Goal: Transaction & Acquisition: Book appointment/travel/reservation

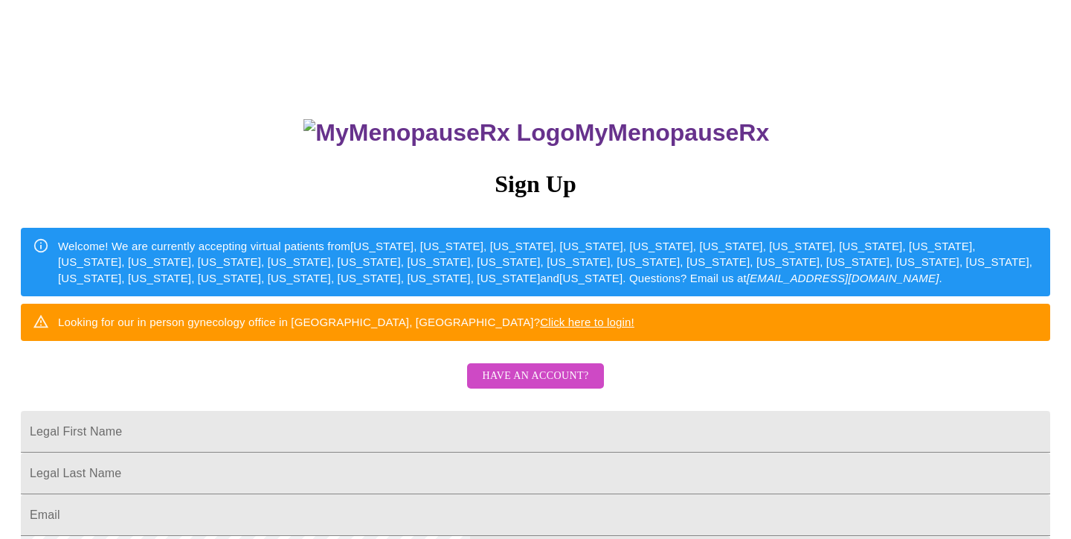
scroll to position [19, 0]
click at [635, 328] on link "Click here to login!" at bounding box center [587, 321] width 94 height 13
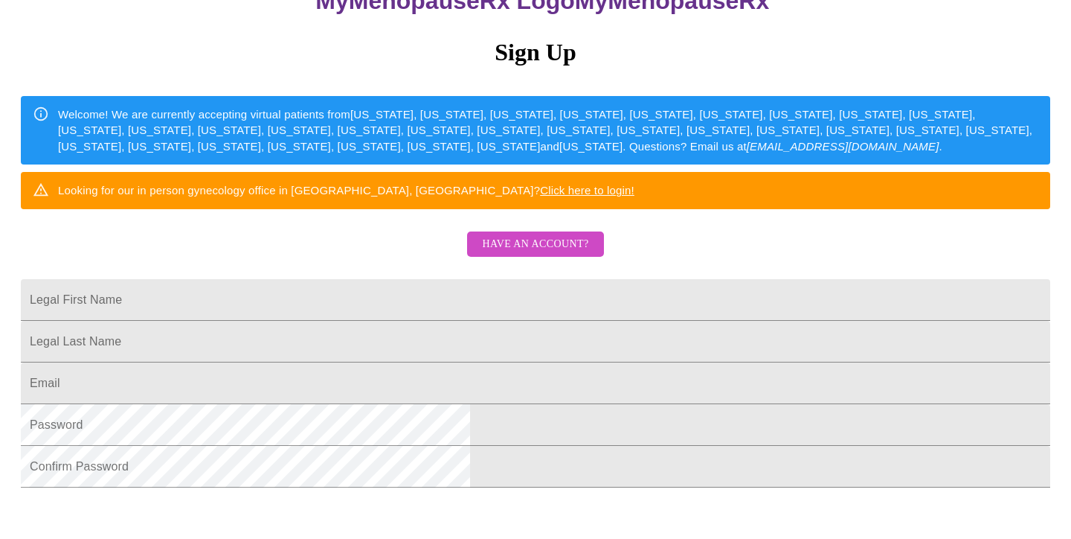
scroll to position [211, 0]
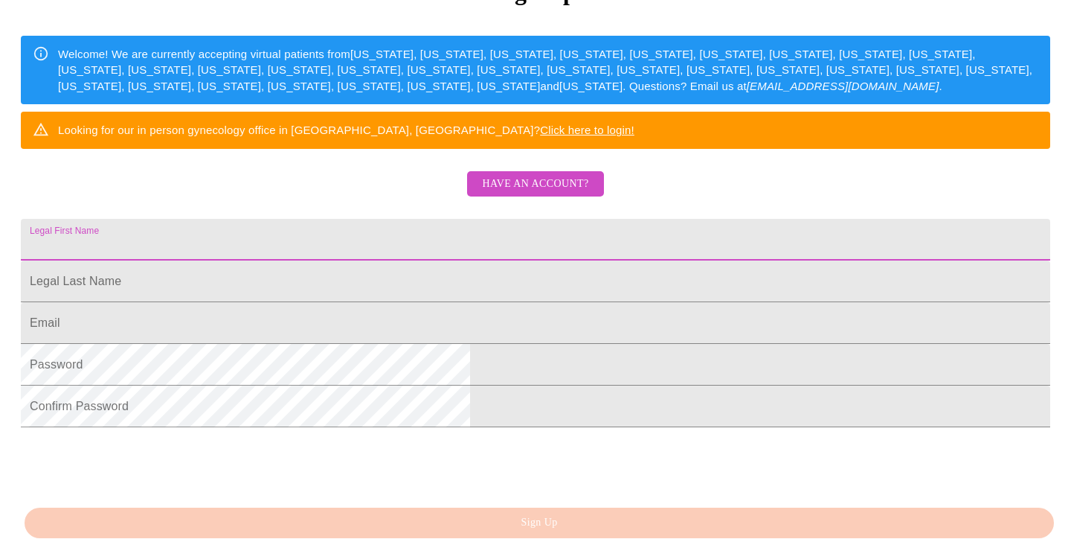
click at [560, 260] on input "Legal First Name" at bounding box center [536, 240] width 1030 height 42
type input "l"
type input "[PERSON_NAME]"
click at [204, 367] on html "MyMenopauseRx Sign Up Welcome! We are currently accepting virtual patients from…" at bounding box center [535, 118] width 1071 height 658
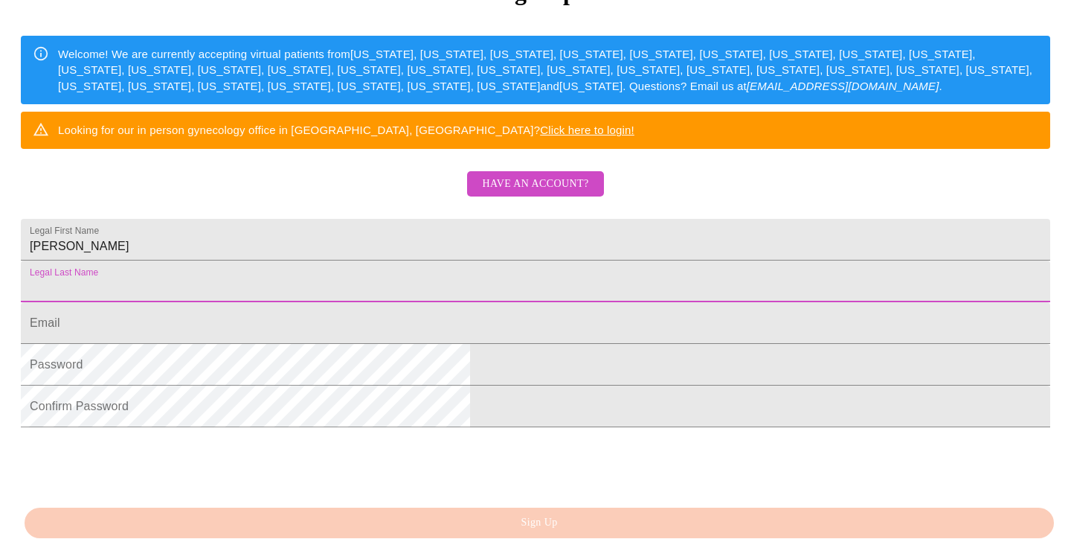
click at [423, 302] on input "Legal First Name" at bounding box center [536, 281] width 1030 height 42
type input "Crissy"
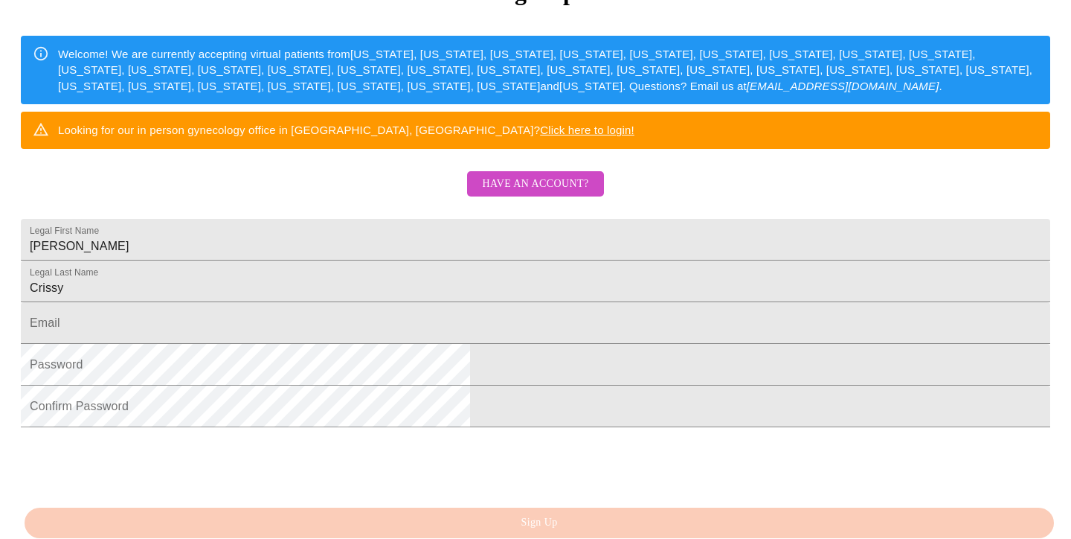
click at [266, 385] on html "MyMenopauseRx Sign Up Welcome! We are currently accepting virtual patients from…" at bounding box center [535, 118] width 1071 height 658
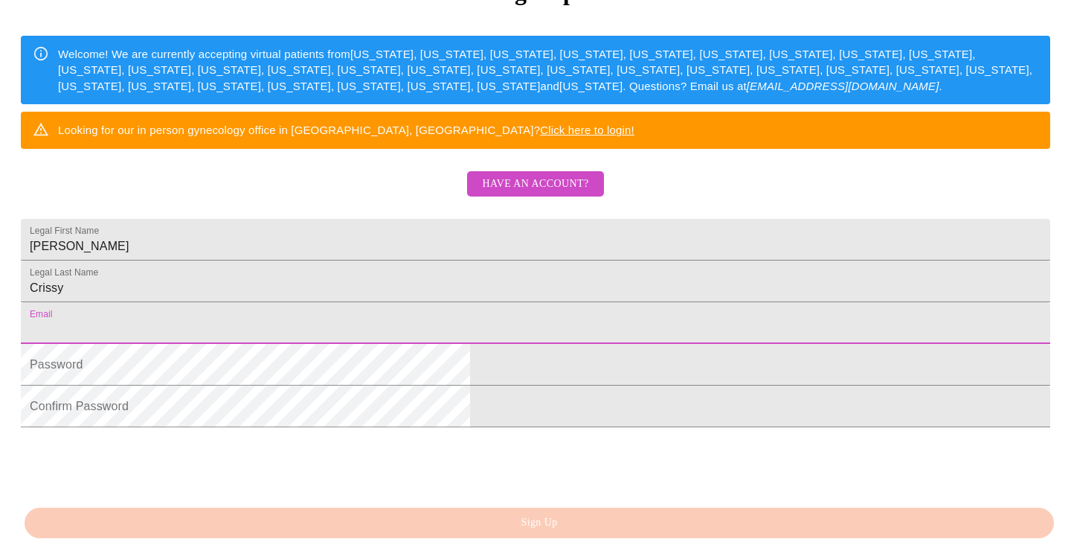
click at [404, 344] on input "Legal First Name" at bounding box center [536, 323] width 1030 height 42
type input "[PERSON_NAME][EMAIL_ADDRESS][DOMAIN_NAME]"
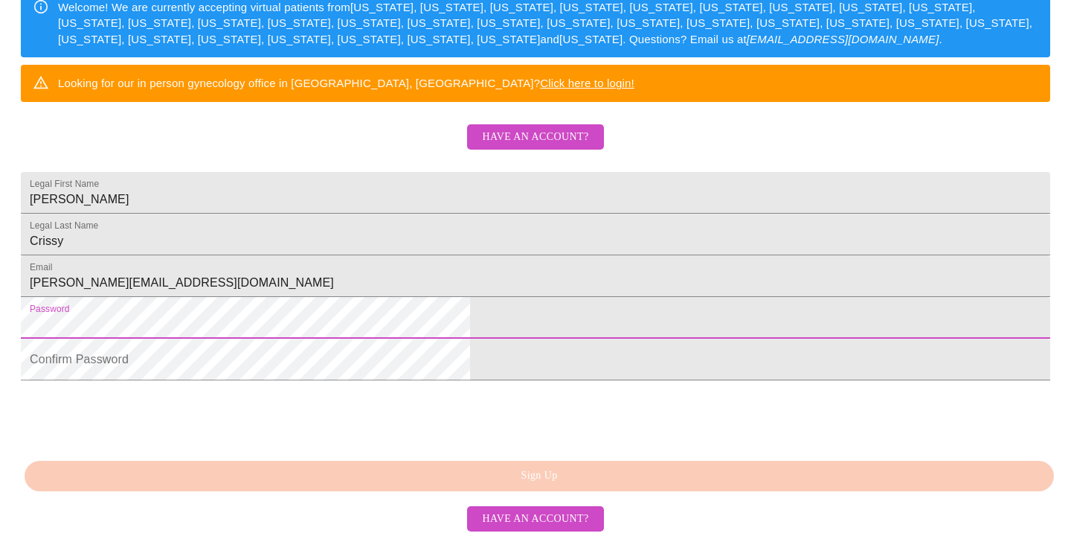
scroll to position [318, 0]
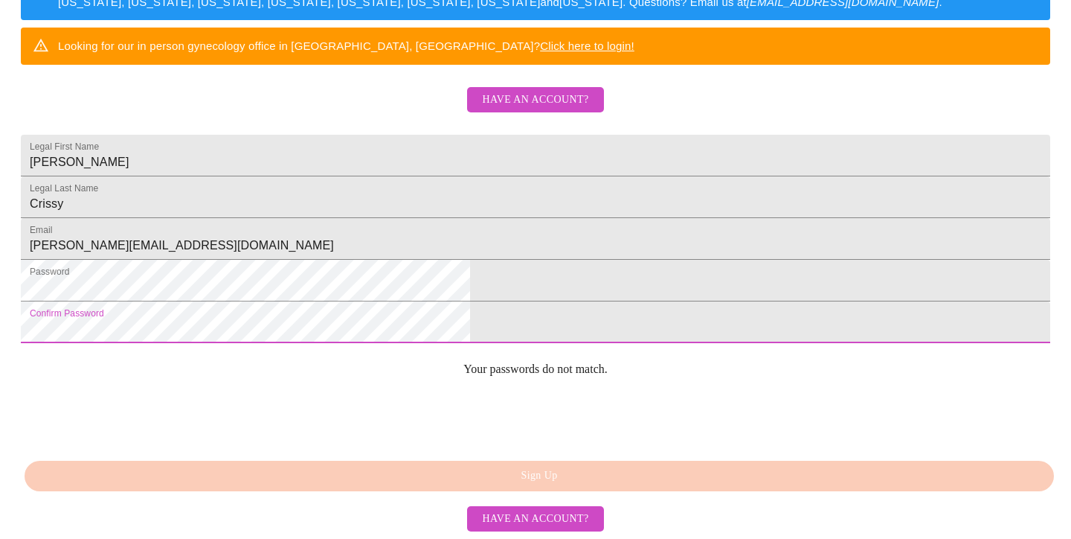
click at [433, 358] on div "MyMenopauseRx Sign Up Welcome! We are currently accepting virtual patients from…" at bounding box center [535, 88] width 1059 height 539
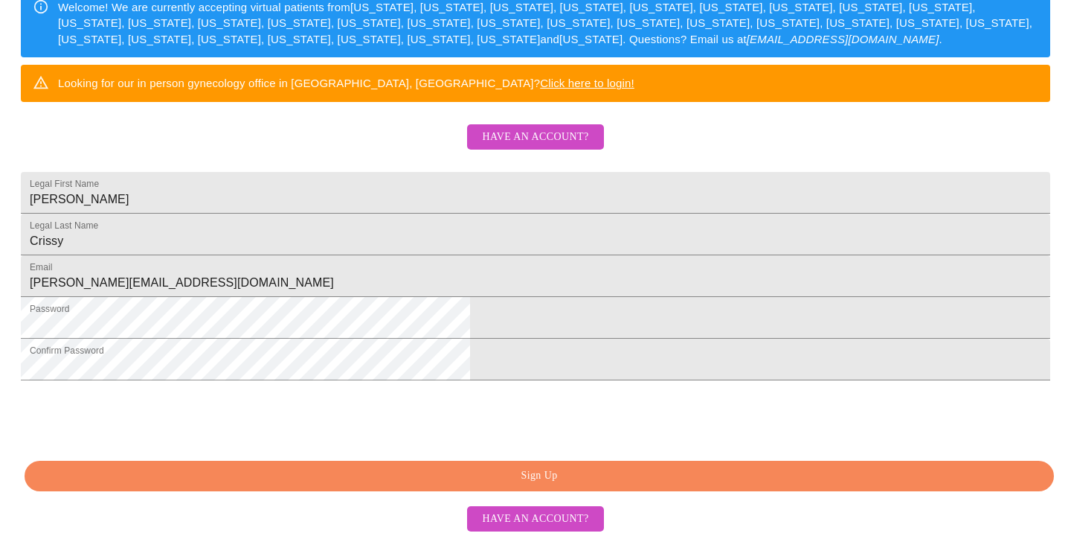
scroll to position [369, 0]
click at [548, 472] on span "Sign Up" at bounding box center [539, 476] width 995 height 19
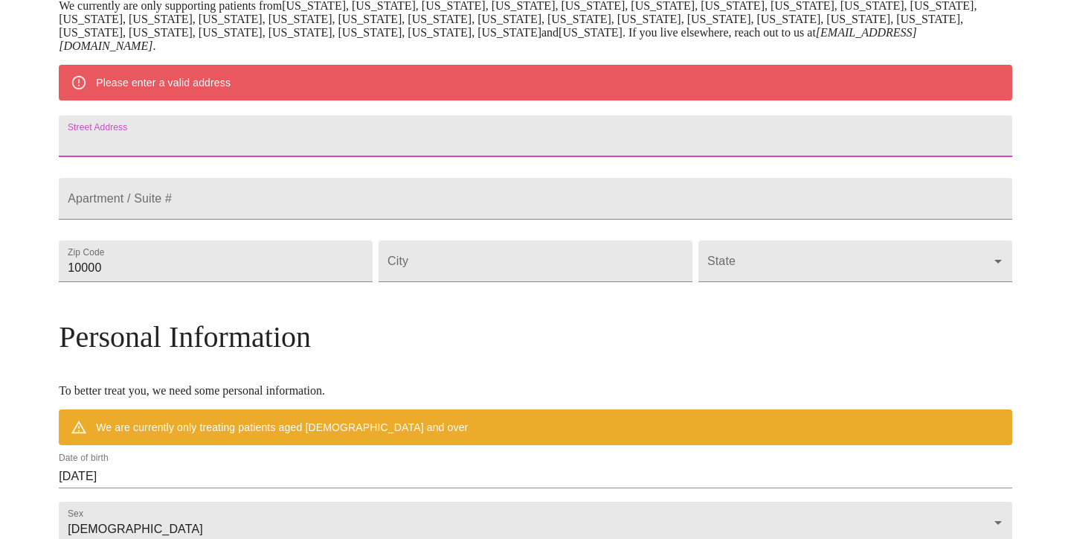
click at [394, 147] on input "Street Address" at bounding box center [536, 136] width 954 height 42
type input "[STREET_ADDRESS][PERSON_NAME]"
click at [152, 226] on div "MyMenopauseRx Welcome to MyMenopauseRx Since it's your first time here, you'll …" at bounding box center [536, 281] width 954 height 1173
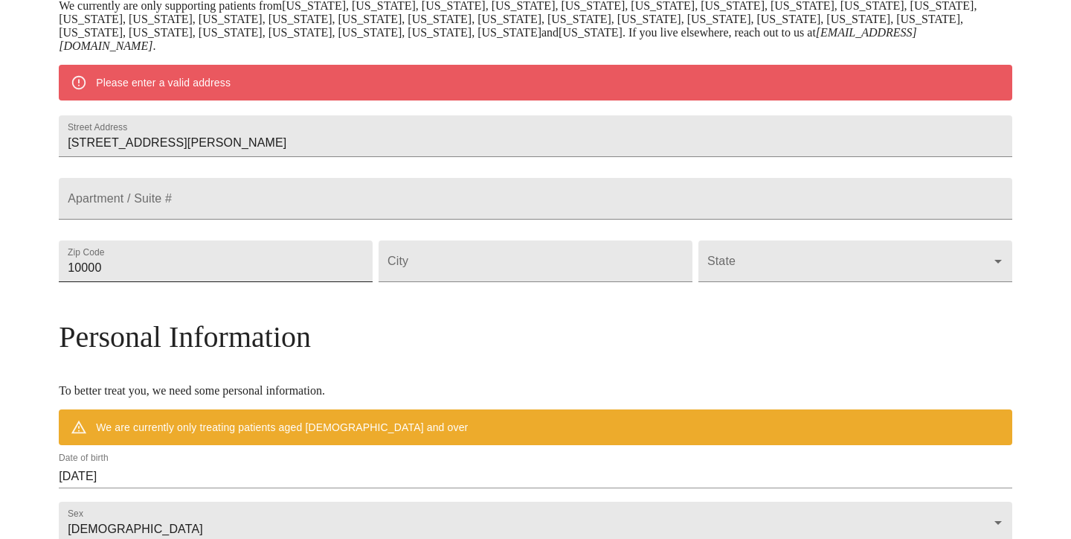
click at [373, 282] on input "10000" at bounding box center [216, 261] width 314 height 42
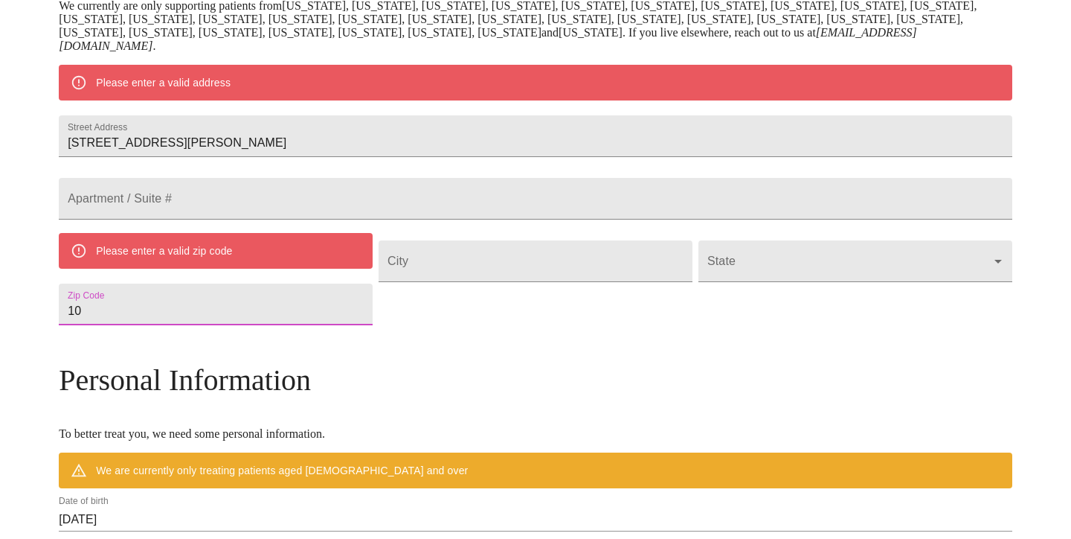
type input "1"
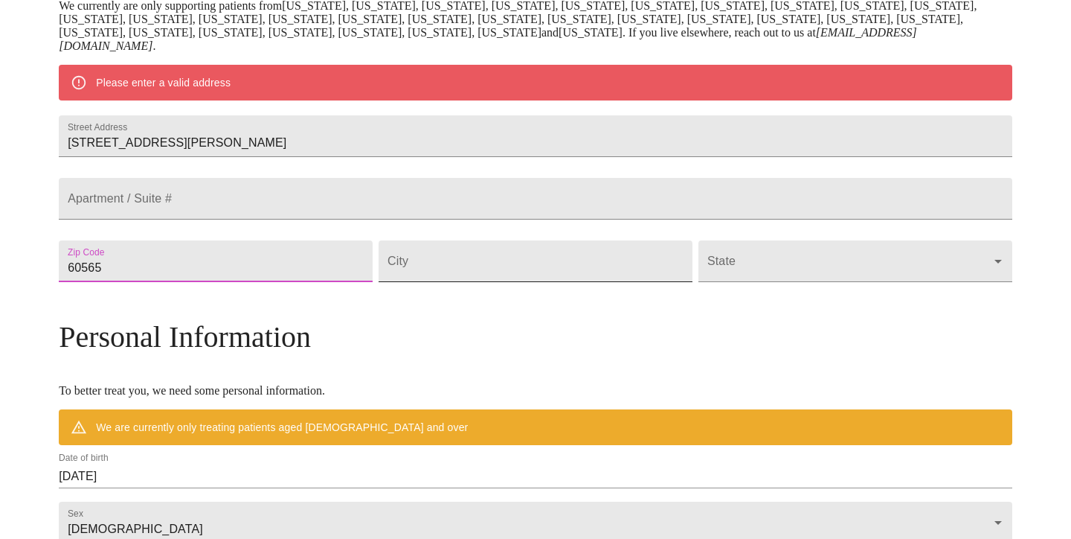
type input "60565"
click at [539, 282] on input "Street Address" at bounding box center [536, 261] width 314 height 42
type input "Naperville"
click at [745, 303] on body "MyMenopauseRx Welcome to MyMenopauseRx Since it's your first time here, you'll …" at bounding box center [535, 281] width 1059 height 1173
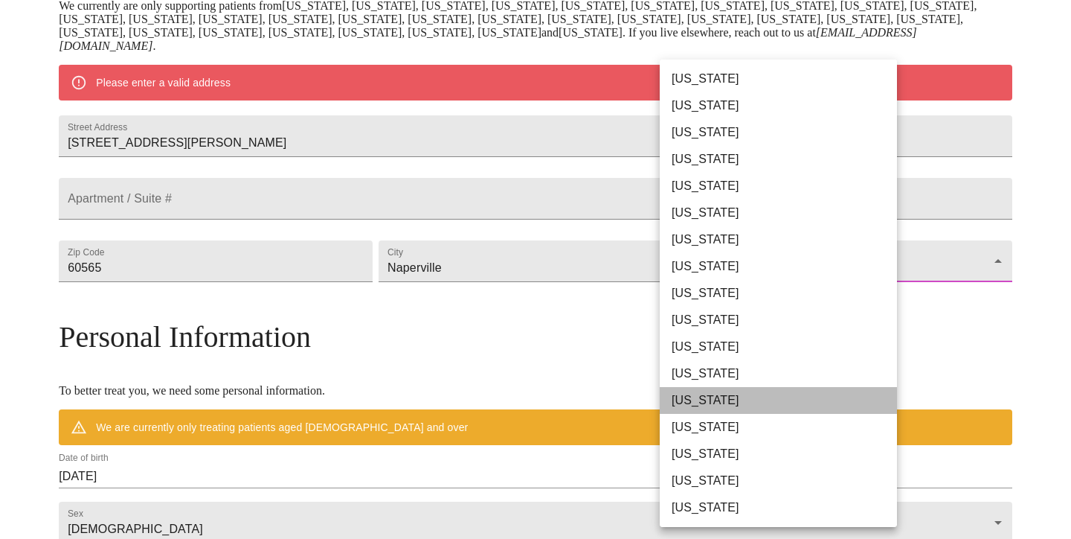
click at [693, 397] on li "[US_STATE]" at bounding box center [778, 400] width 237 height 27
type input "[US_STATE]"
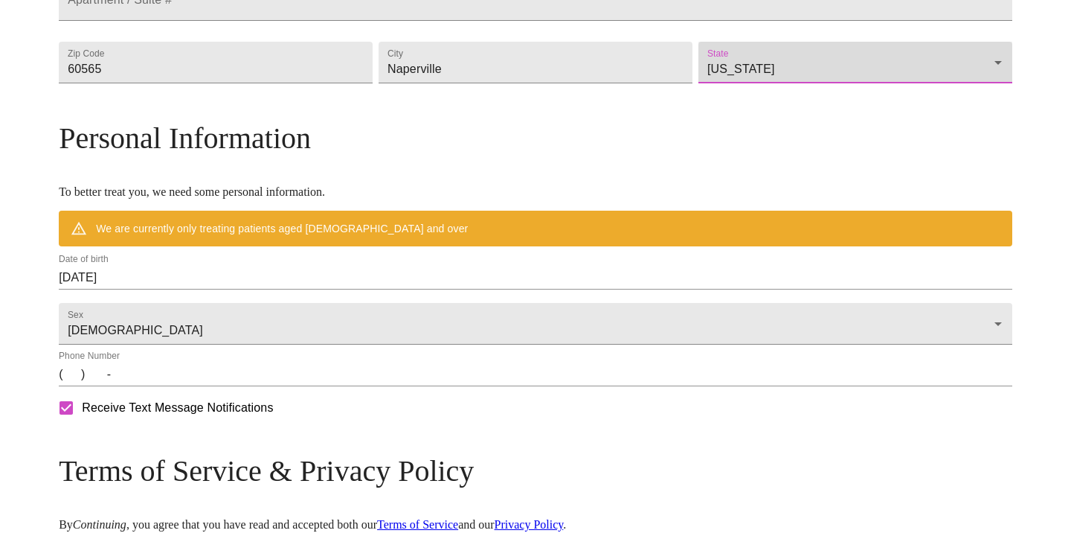
scroll to position [490, 0]
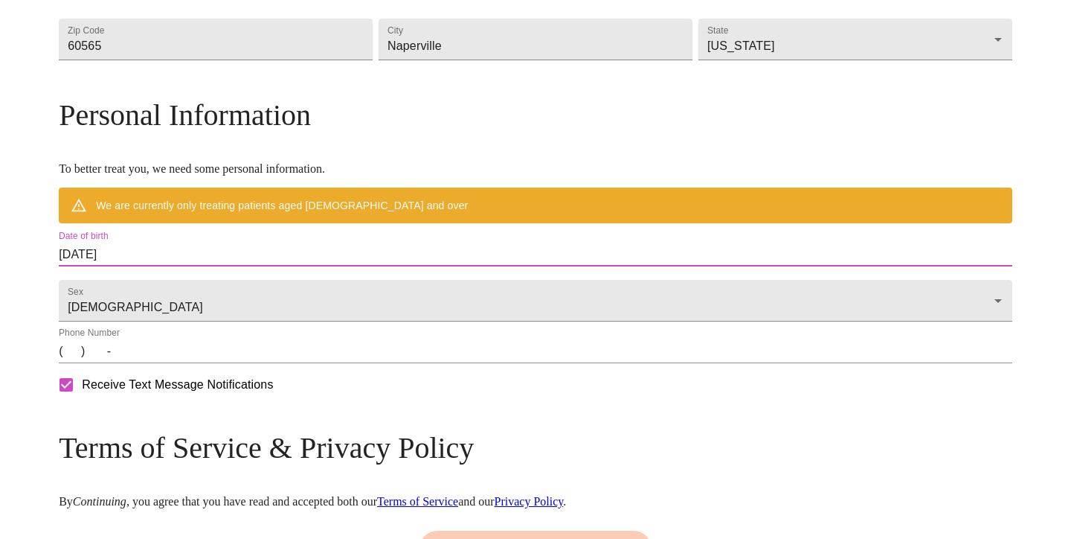
click at [276, 266] on input "[DATE]" at bounding box center [536, 255] width 954 height 24
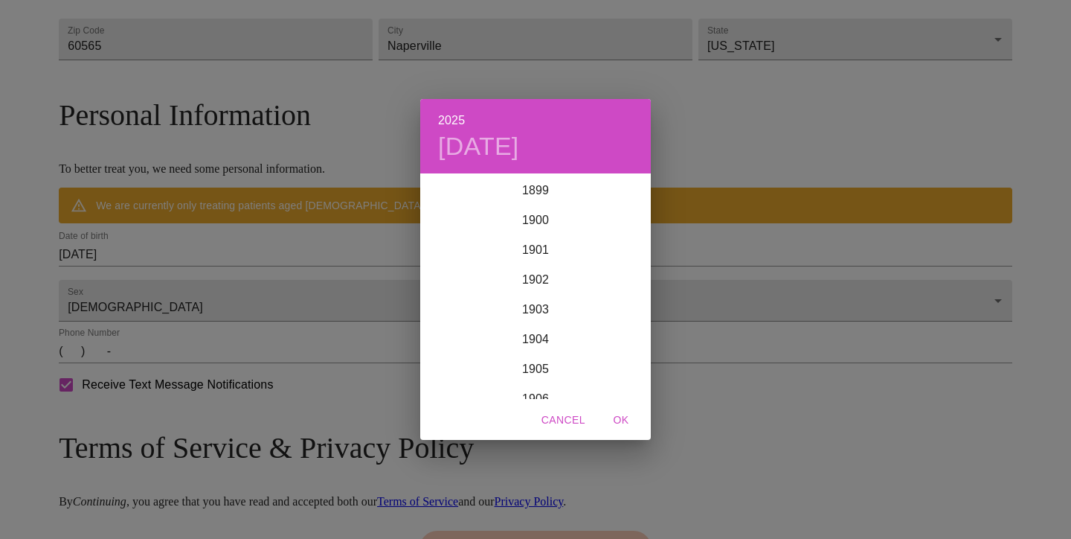
scroll to position [3661, 0]
click at [118, 322] on div "2025 [DATE] 1900 1901 1902 1903 1904 1905 1906 1907 1908 1909 1910 1911 1912 19…" at bounding box center [535, 269] width 1071 height 539
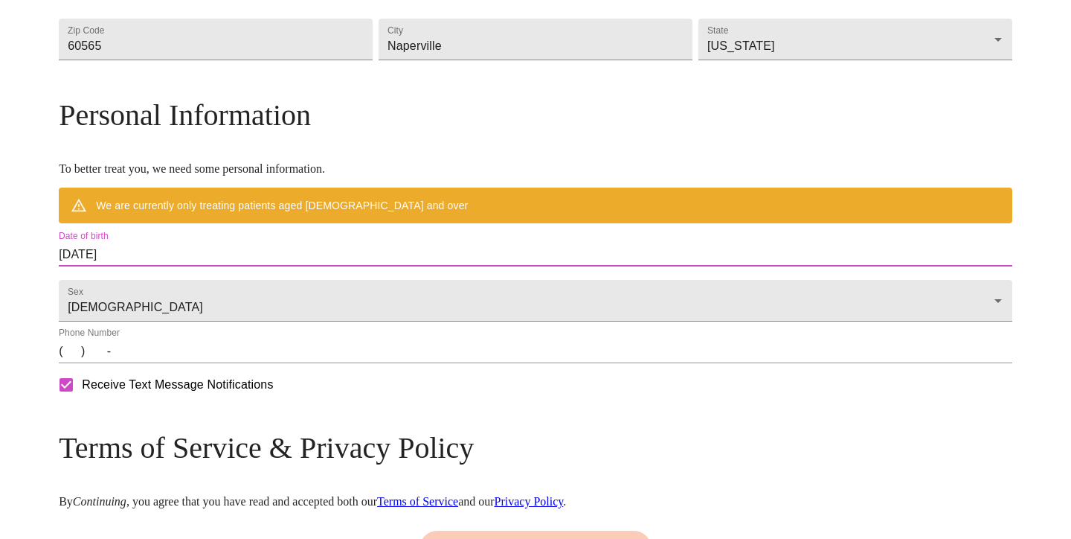
click at [205, 266] on input "[DATE]" at bounding box center [536, 255] width 954 height 24
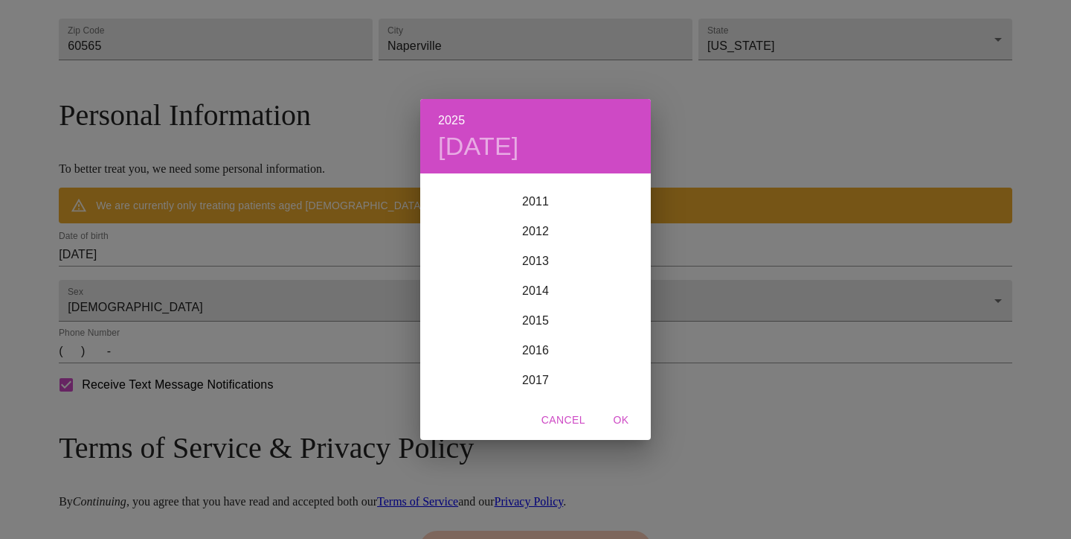
scroll to position [3324, 0]
click at [89, 380] on div "2025 [DATE] 1900 1901 1902 1903 1904 1905 1906 1907 1908 1909 1910 1911 1912 19…" at bounding box center [535, 269] width 1071 height 539
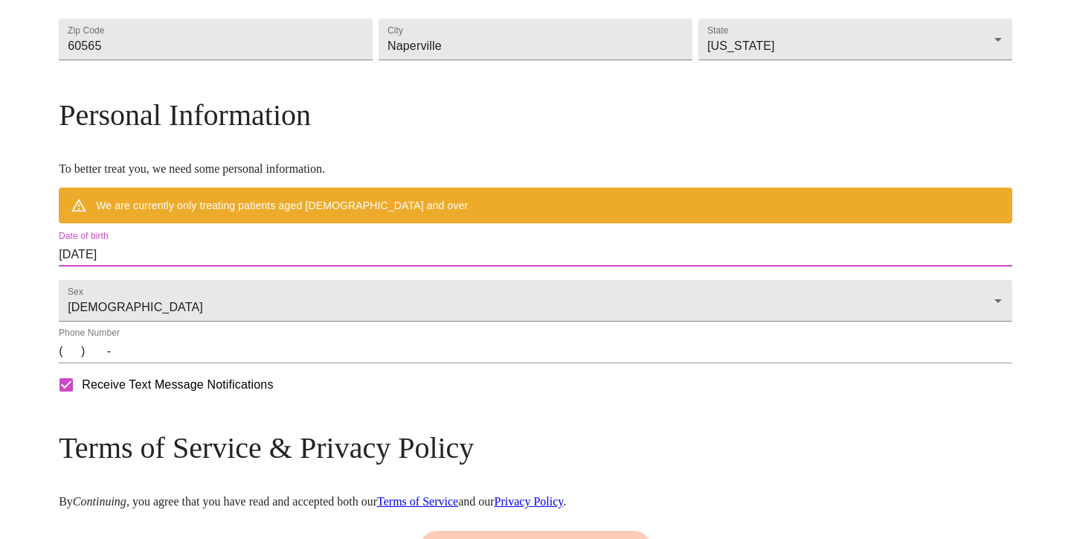
scroll to position [509, 0]
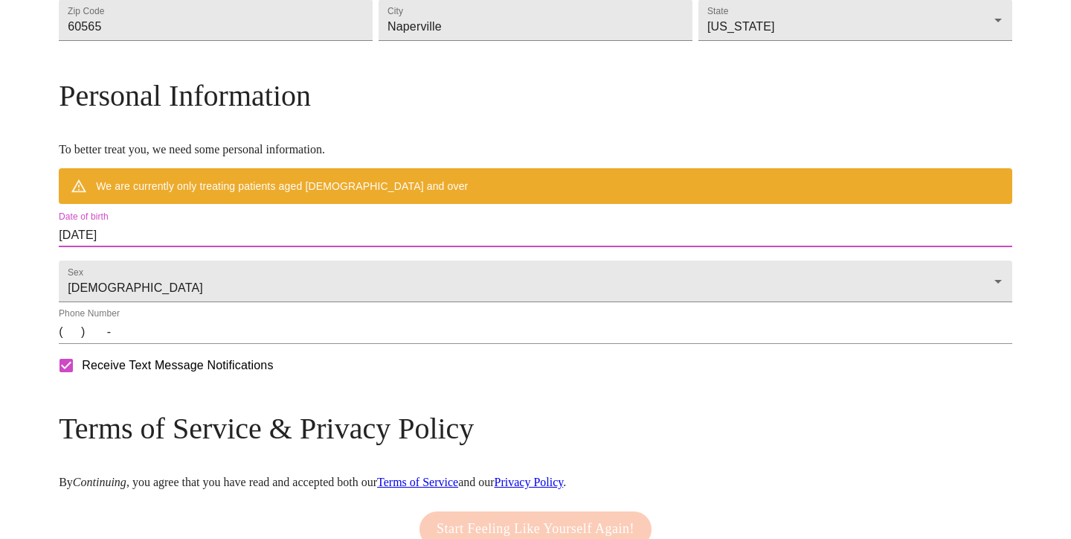
click at [207, 247] on input "[DATE]" at bounding box center [536, 235] width 954 height 24
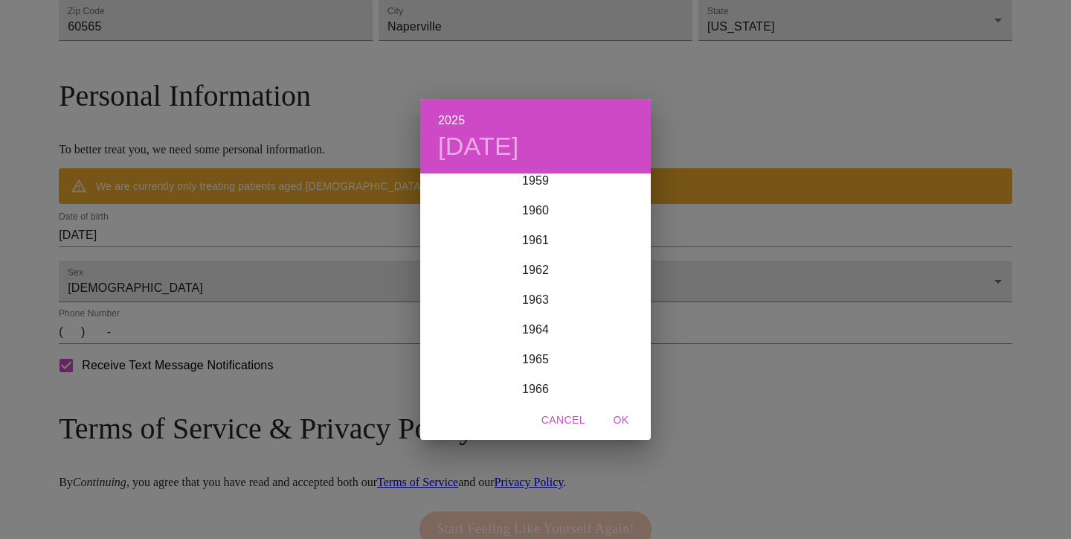
scroll to position [1792, 0]
click at [529, 278] on div "1962" at bounding box center [535, 273] width 231 height 30
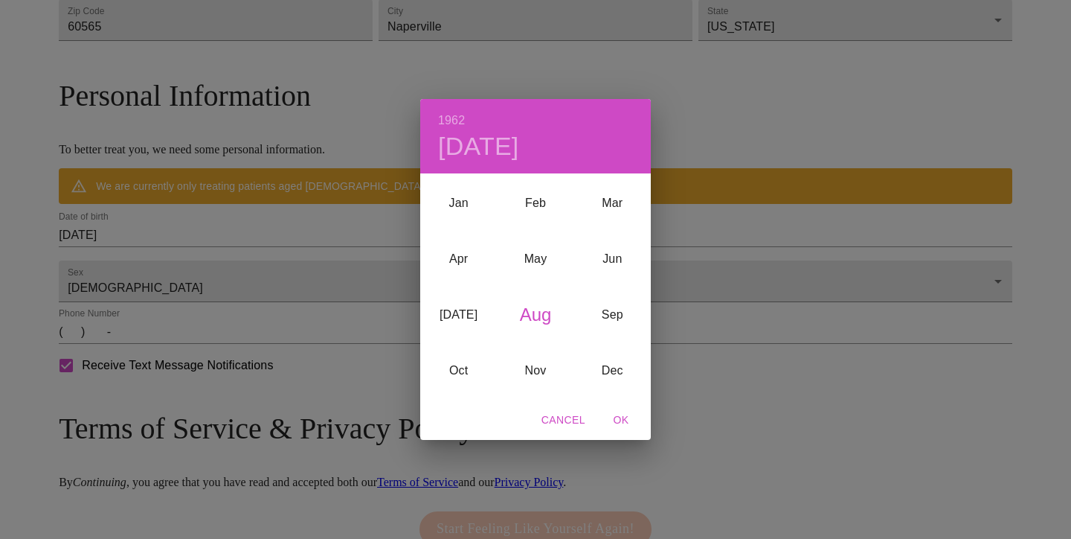
click at [538, 316] on div "Aug" at bounding box center [535, 315] width 77 height 56
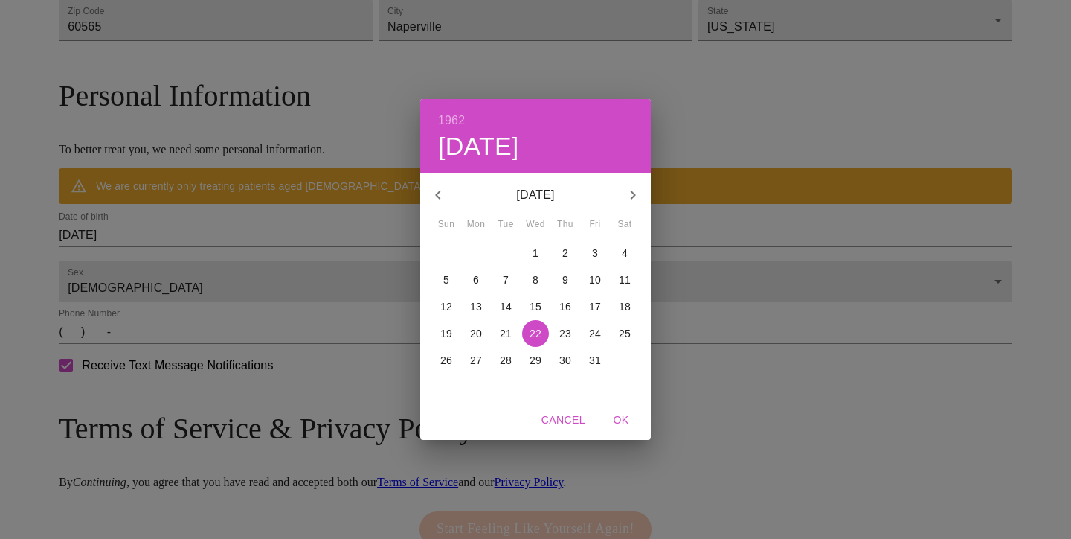
click at [448, 280] on p "5" at bounding box center [446, 279] width 6 height 15
click at [621, 416] on span "OK" at bounding box center [621, 420] width 36 height 19
type input "[DATE]"
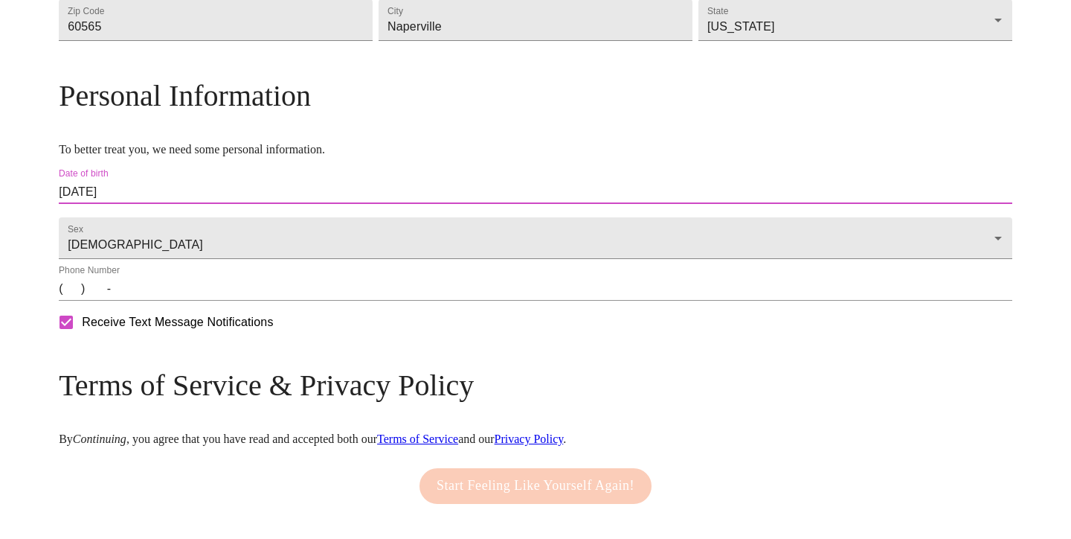
click at [184, 301] on input "(   )    -" at bounding box center [536, 289] width 954 height 24
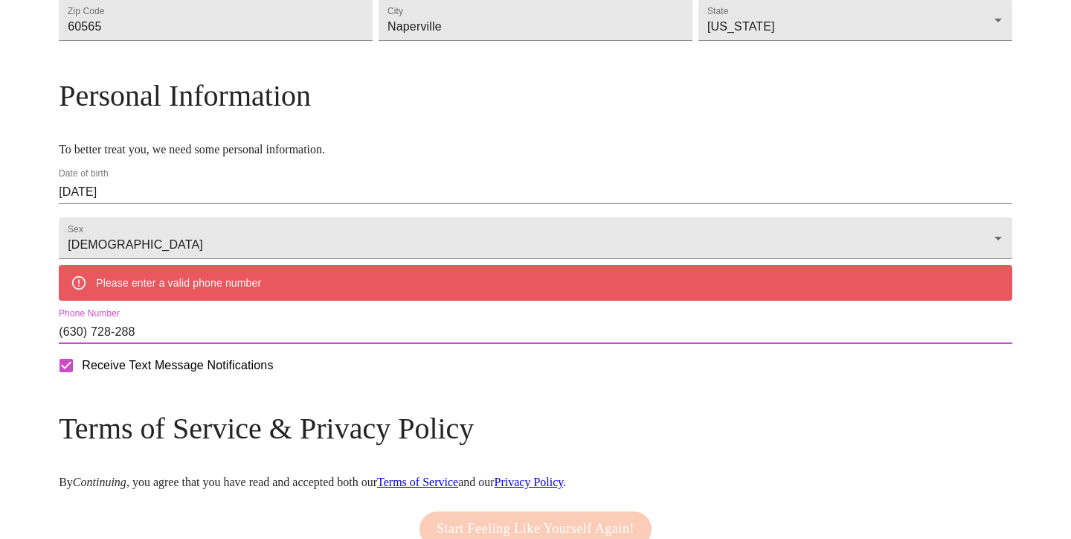
type input "[PHONE_NUMBER]"
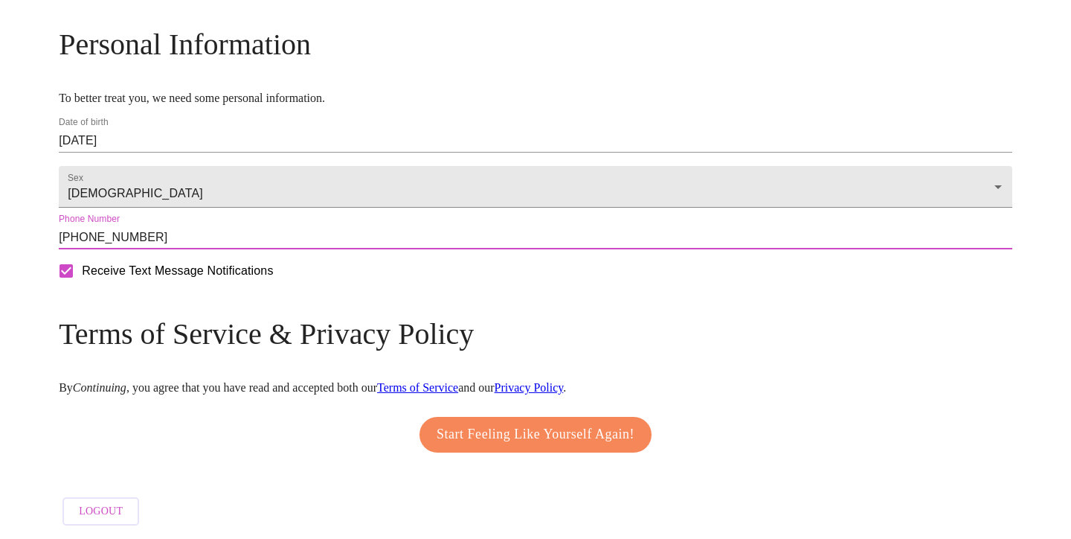
scroll to position [606, 0]
click at [458, 381] on link "Terms of Service" at bounding box center [417, 387] width 81 height 13
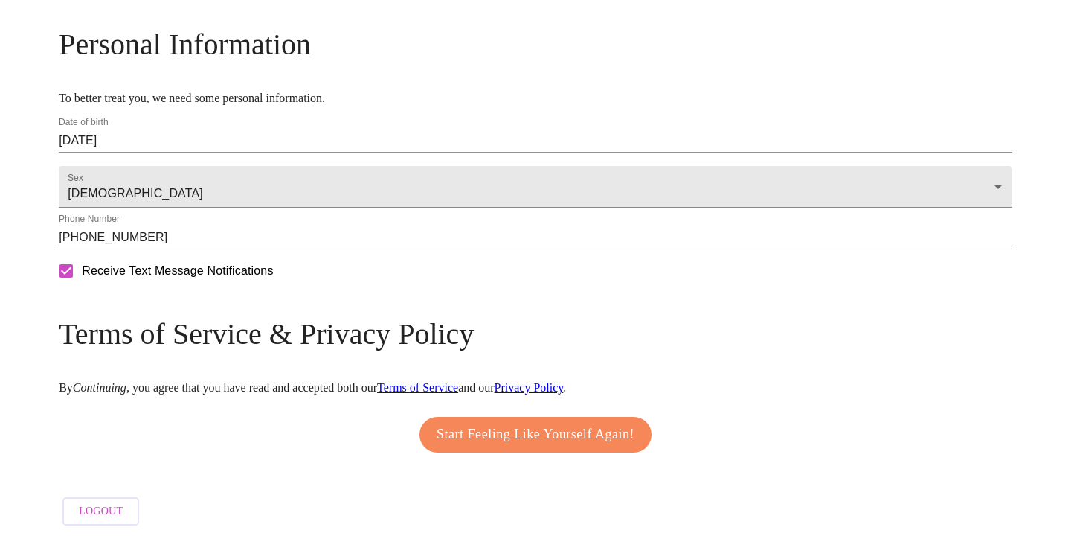
click at [542, 423] on span "Start Feeling Like Yourself Again!" at bounding box center [536, 435] width 198 height 24
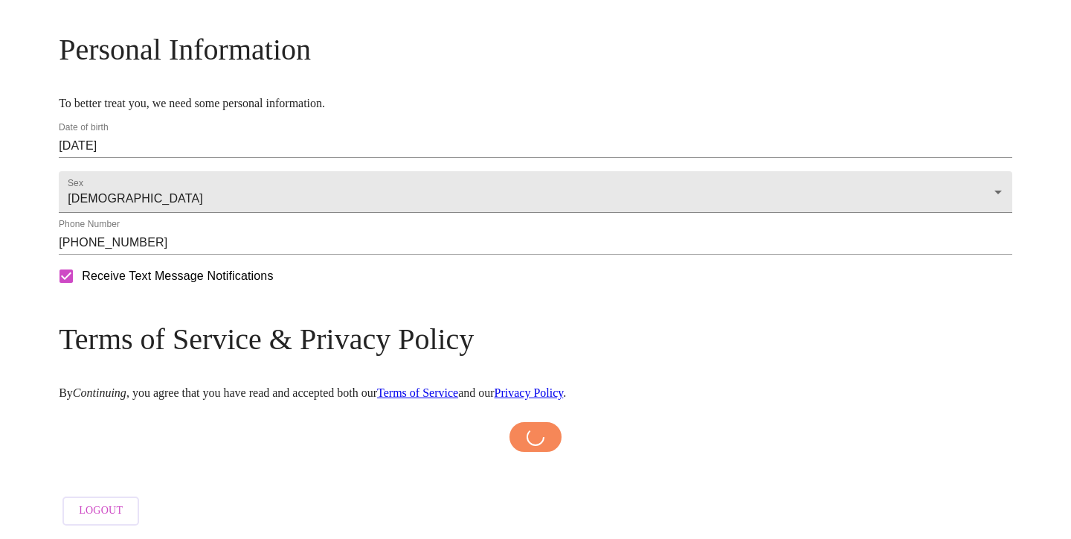
scroll to position [601, 0]
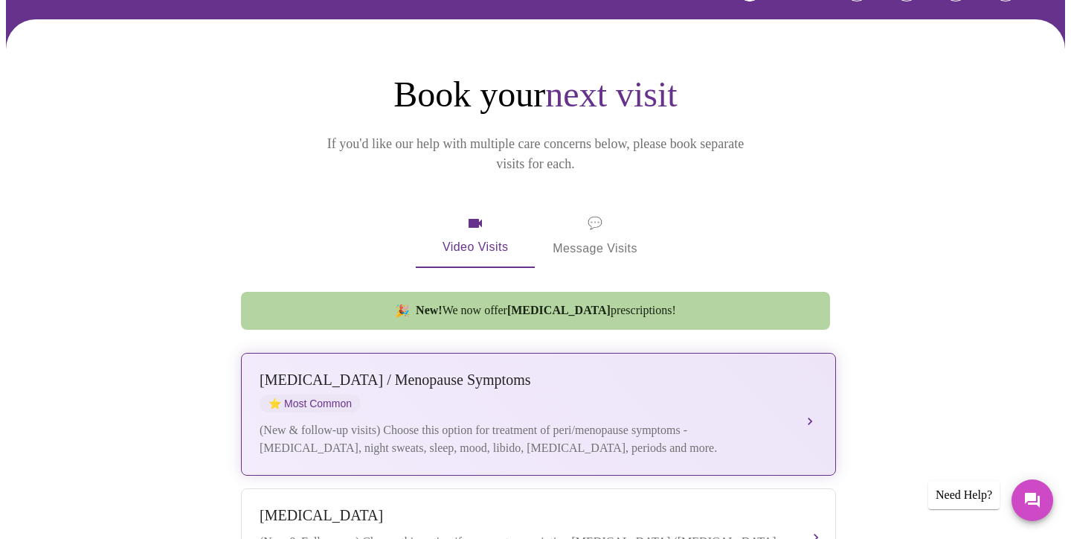
scroll to position [103, 0]
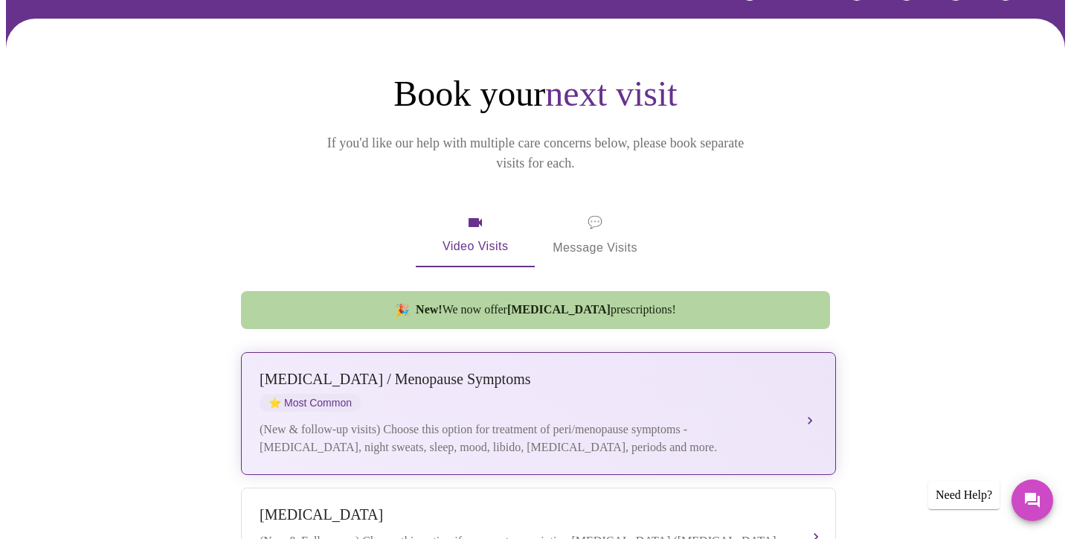
click at [809, 398] on button "[MEDICAL_DATA] / Menopause Symptoms ⭐ Most Common (New & follow-up visits) Choo…" at bounding box center [538, 413] width 595 height 123
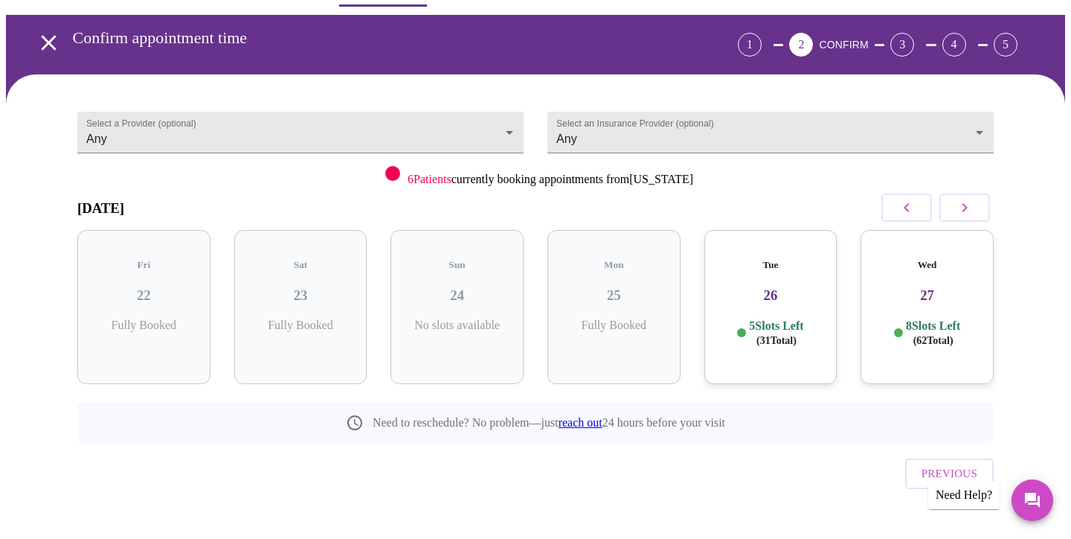
scroll to position [46, 0]
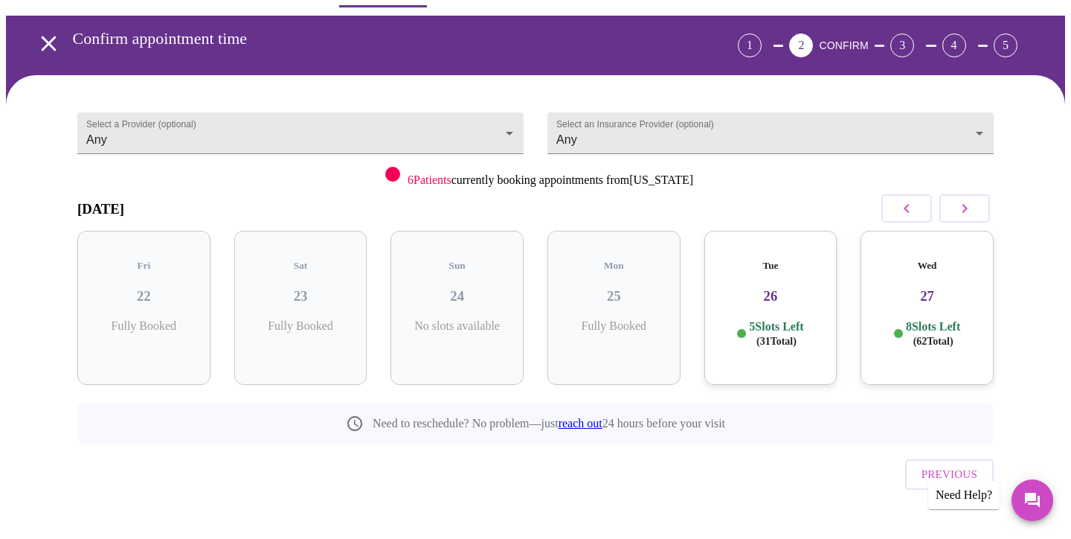
click at [775, 294] on div "Tue 26 5 Slots Left ( 31 Total)" at bounding box center [771, 308] width 133 height 154
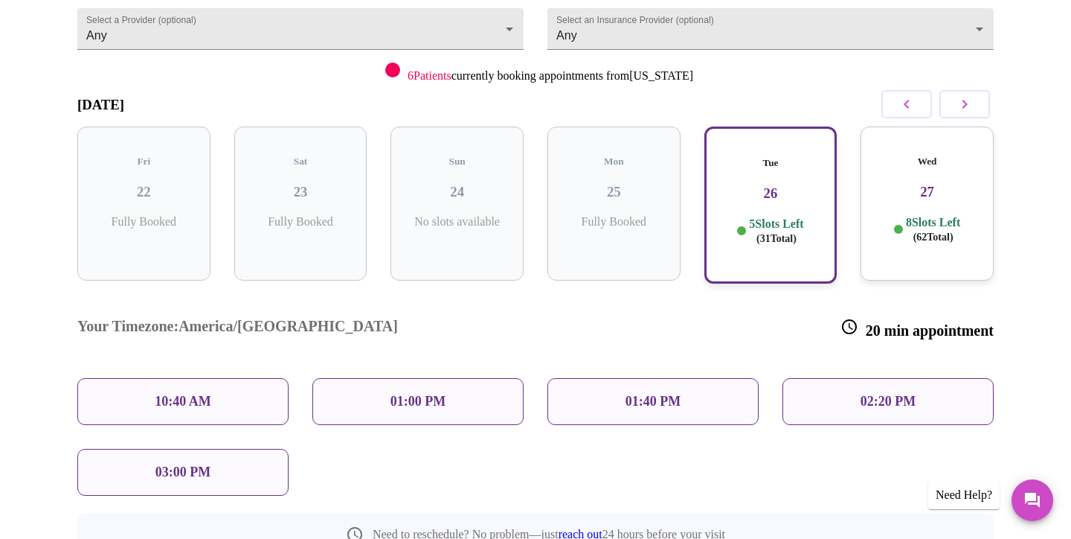
scroll to position [154, 0]
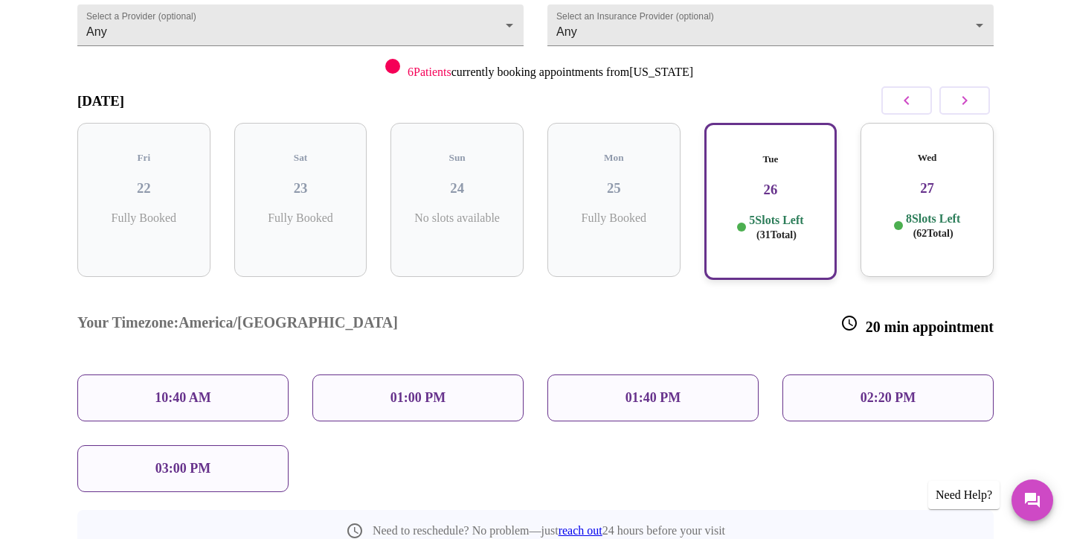
click at [189, 390] on p "10:40 AM" at bounding box center [183, 398] width 57 height 16
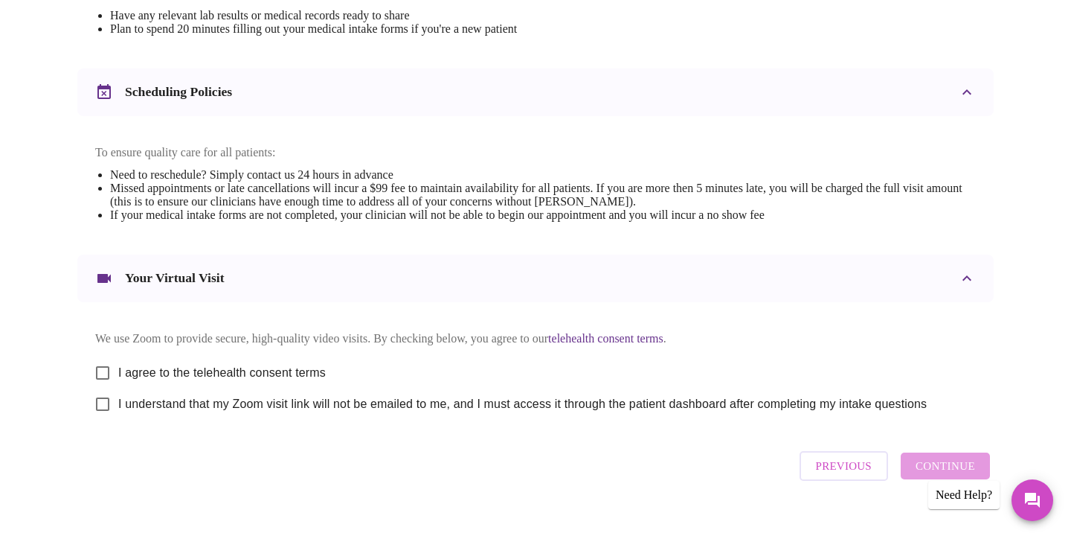
scroll to position [504, 0]
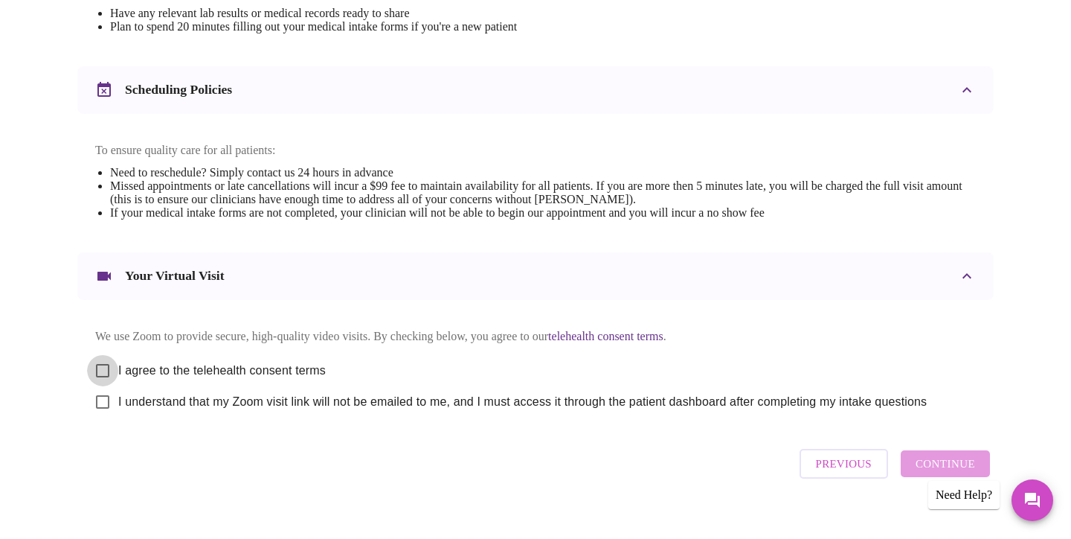
click at [104, 379] on input "I agree to the telehealth consent terms" at bounding box center [102, 370] width 31 height 31
checkbox input "true"
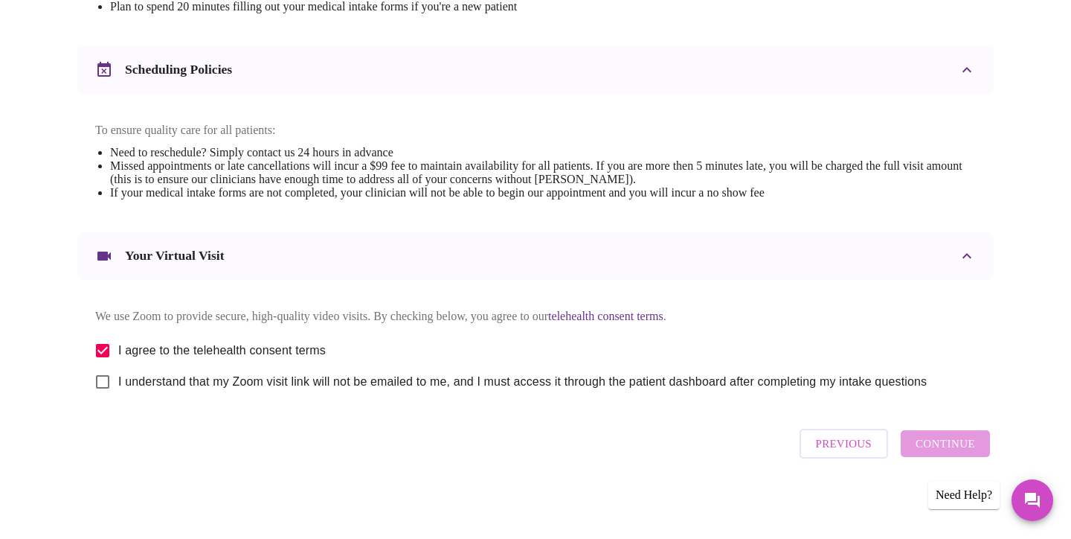
scroll to position [539, 0]
click at [103, 382] on input "I understand that my Zoom visit link will not be emailed to me, and I must acce…" at bounding box center [102, 381] width 31 height 31
checkbox input "true"
click at [961, 447] on span "Continue" at bounding box center [946, 443] width 60 height 19
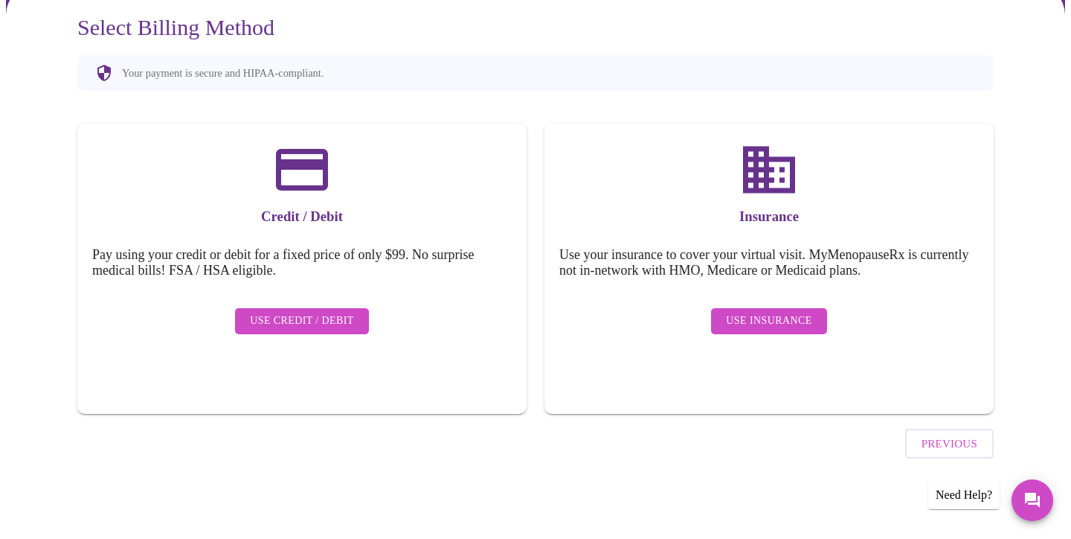
scroll to position [94, 0]
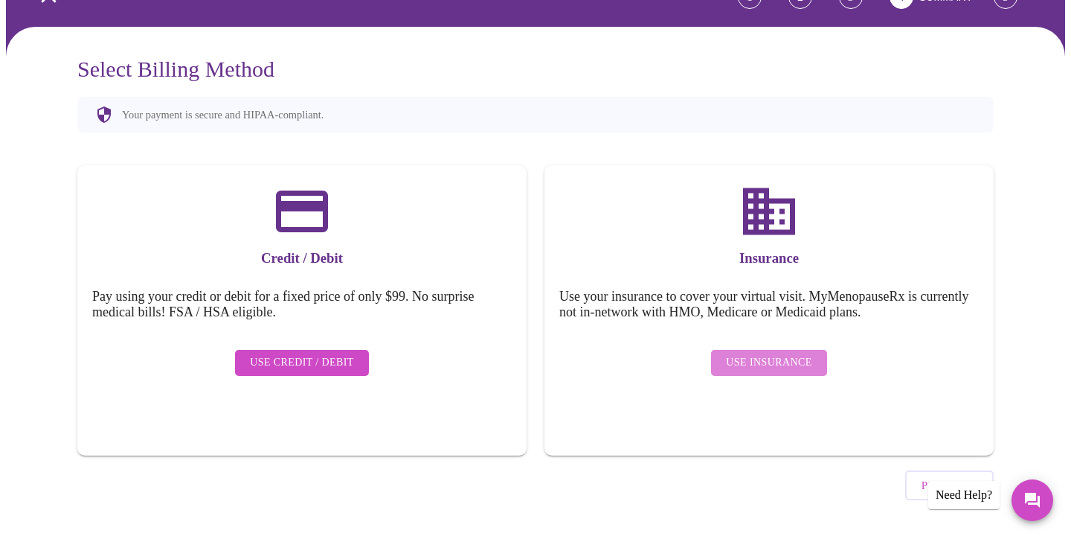
click at [780, 353] on span "Use Insurance" at bounding box center [769, 362] width 86 height 19
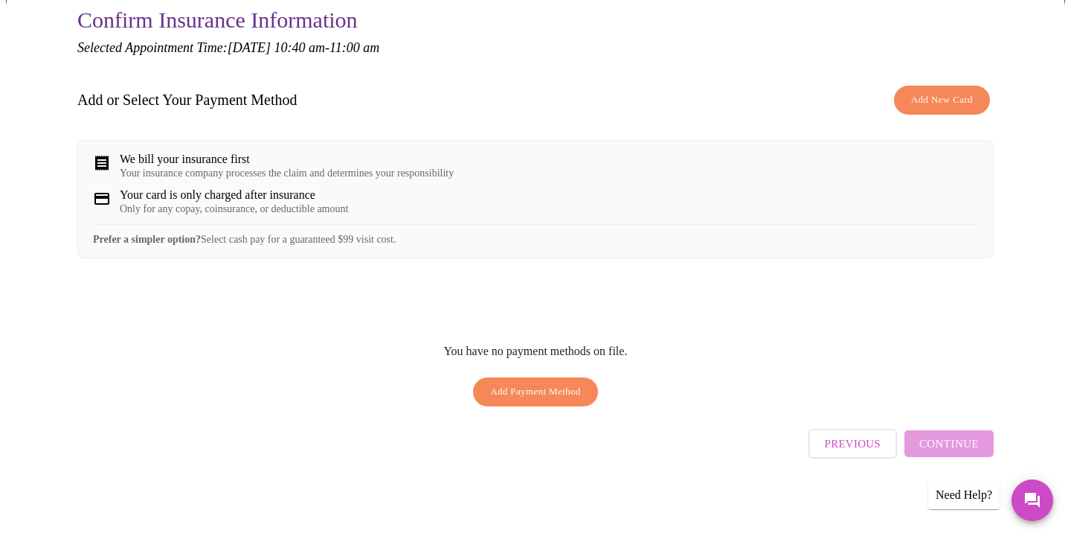
scroll to position [147, 0]
click at [958, 449] on div "Previous Continue" at bounding box center [901, 440] width 185 height 52
click at [103, 161] on icon at bounding box center [101, 163] width 13 height 15
click at [101, 156] on icon at bounding box center [101, 163] width 13 height 15
click at [950, 92] on span "Add New Card" at bounding box center [942, 100] width 62 height 17
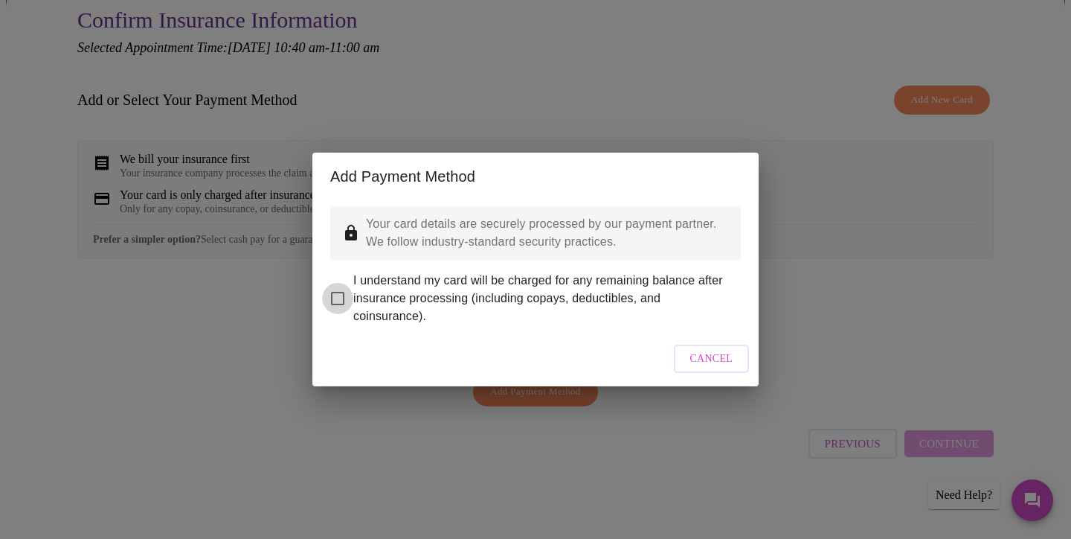
click at [338, 288] on input "I understand my card will be charged for any remaining balance after insurance …" at bounding box center [337, 298] width 31 height 31
checkbox input "true"
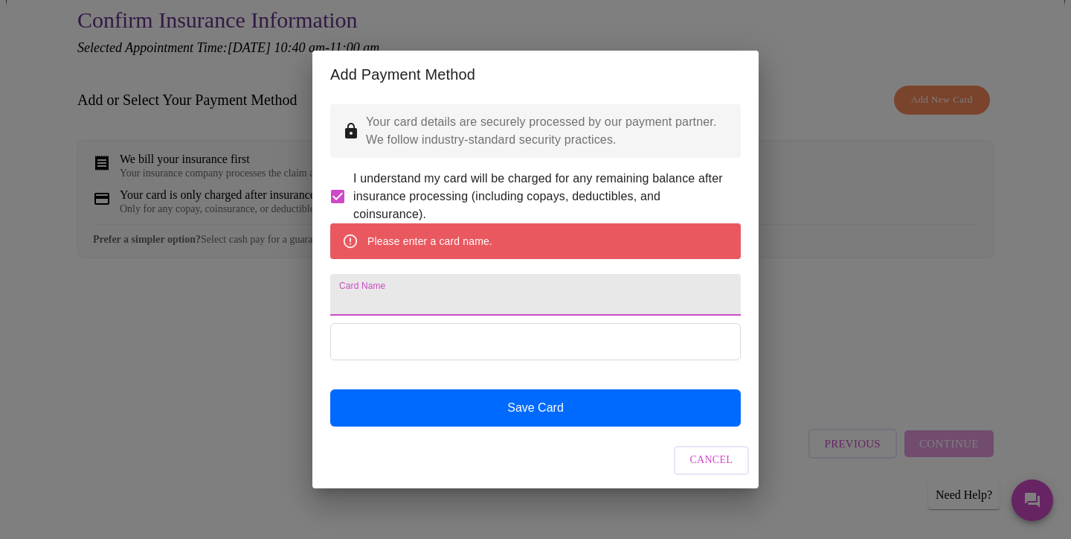
click at [463, 301] on input "Card Name" at bounding box center [535, 295] width 411 height 42
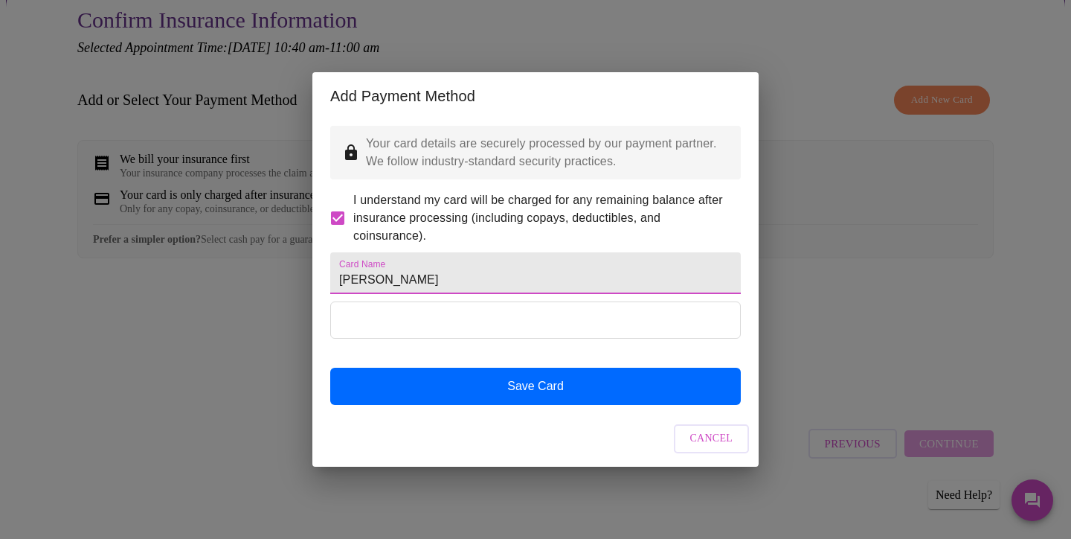
type input "[PERSON_NAME]"
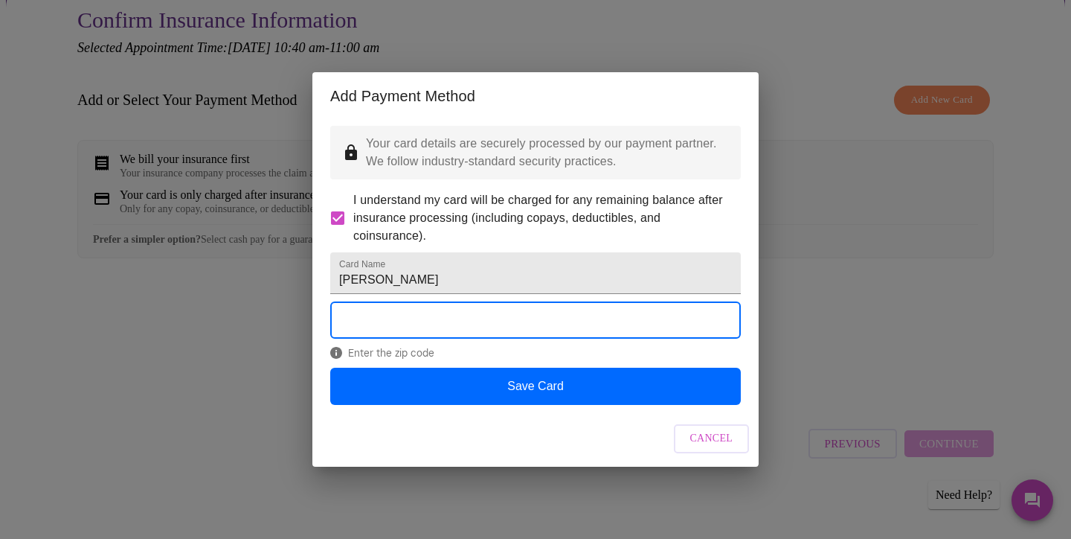
click at [505, 366] on div "Enter the zip code" at bounding box center [535, 333] width 411 height 65
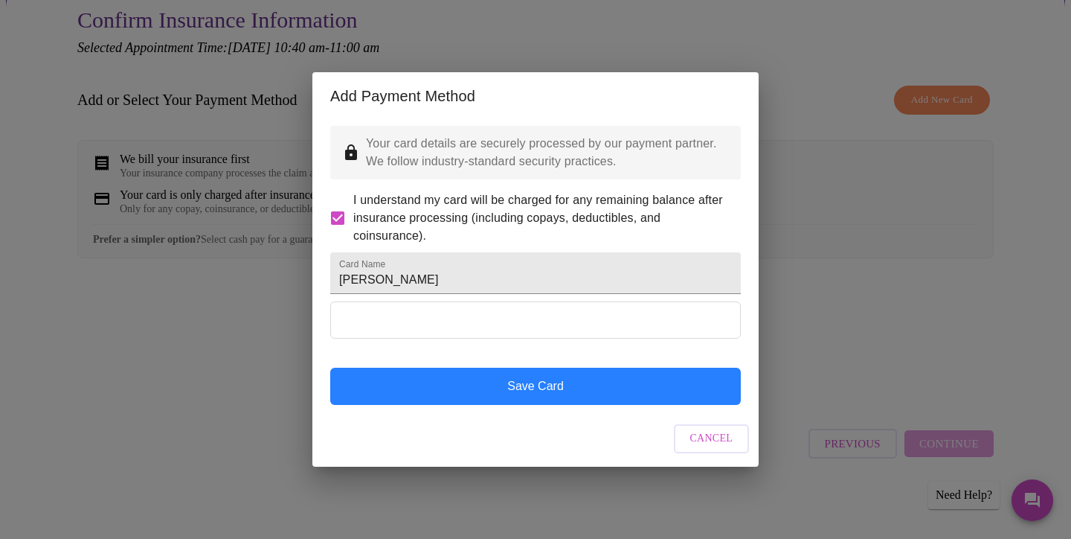
click at [552, 401] on button "Save Card" at bounding box center [535, 386] width 411 height 37
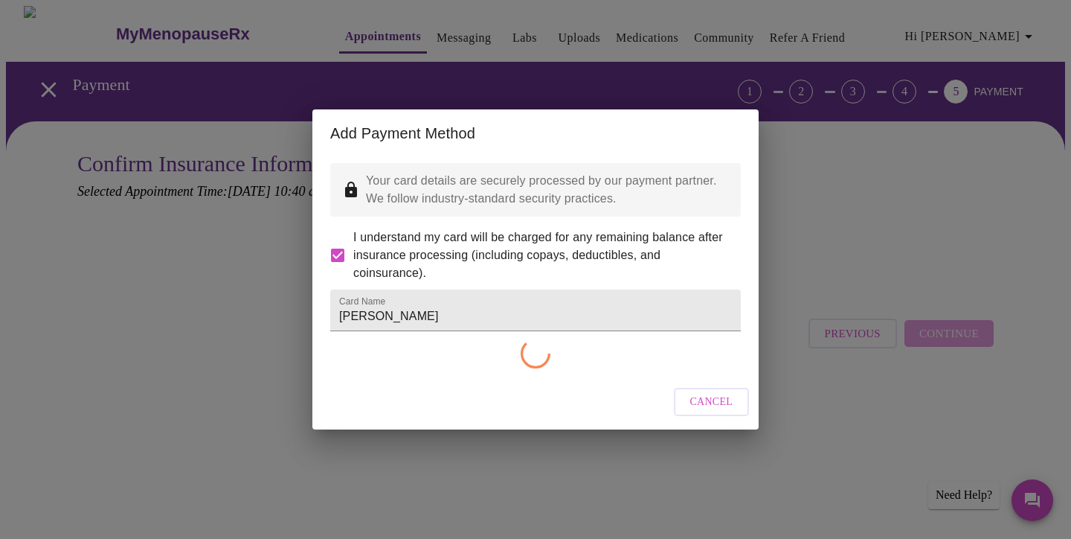
checkbox input "false"
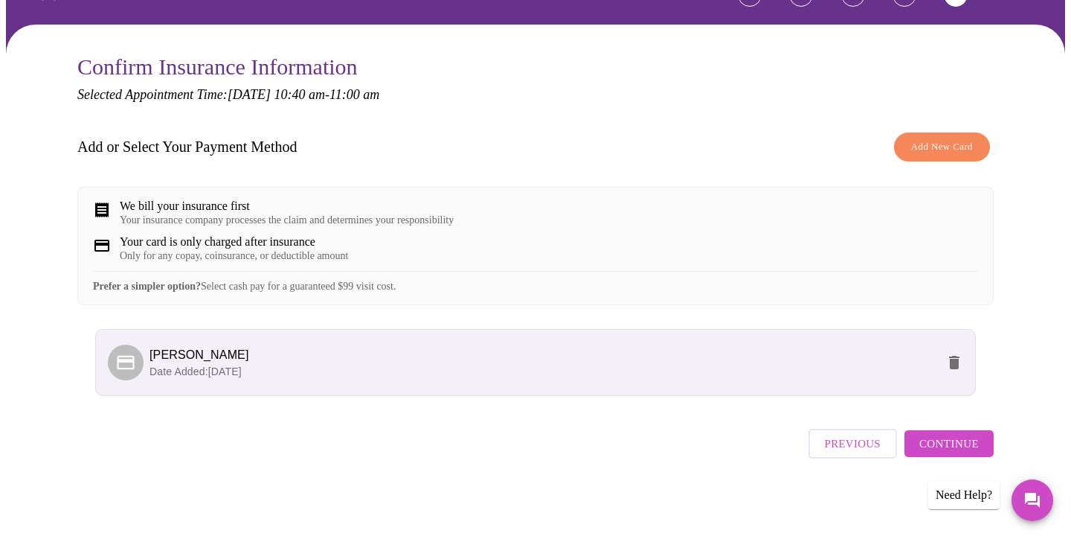
scroll to position [109, 0]
click at [954, 447] on span "Continue" at bounding box center [950, 443] width 60 height 19
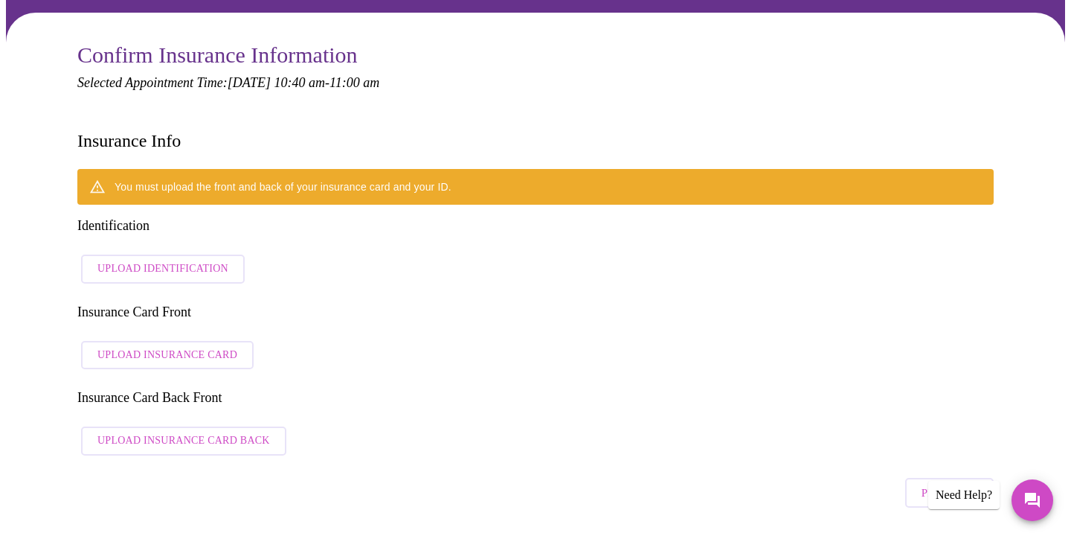
click at [179, 260] on span "Upload Identification" at bounding box center [162, 269] width 131 height 19
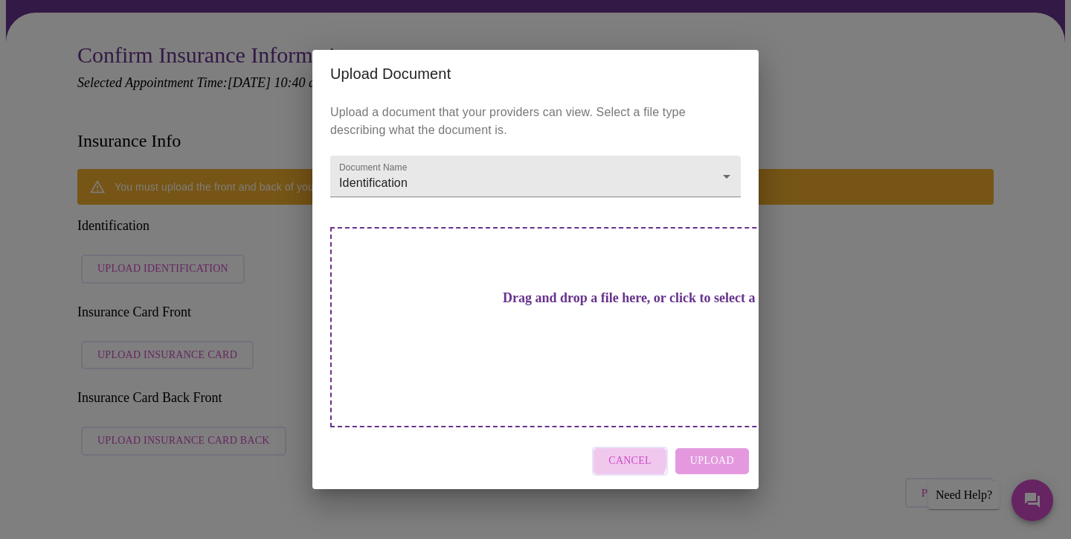
click at [632, 452] on span "Cancel" at bounding box center [630, 461] width 43 height 19
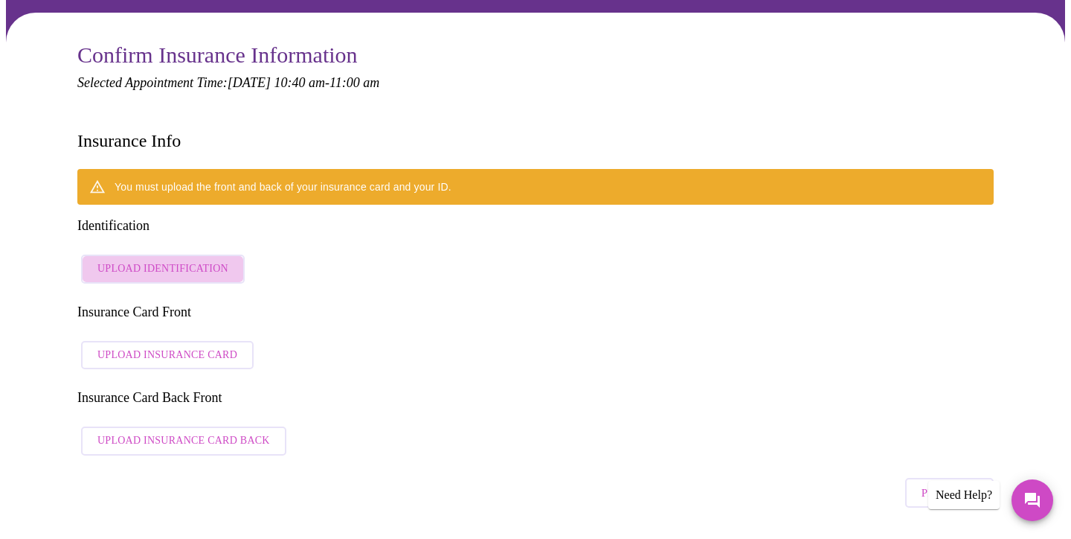
click at [162, 260] on span "Upload Identification" at bounding box center [162, 269] width 131 height 19
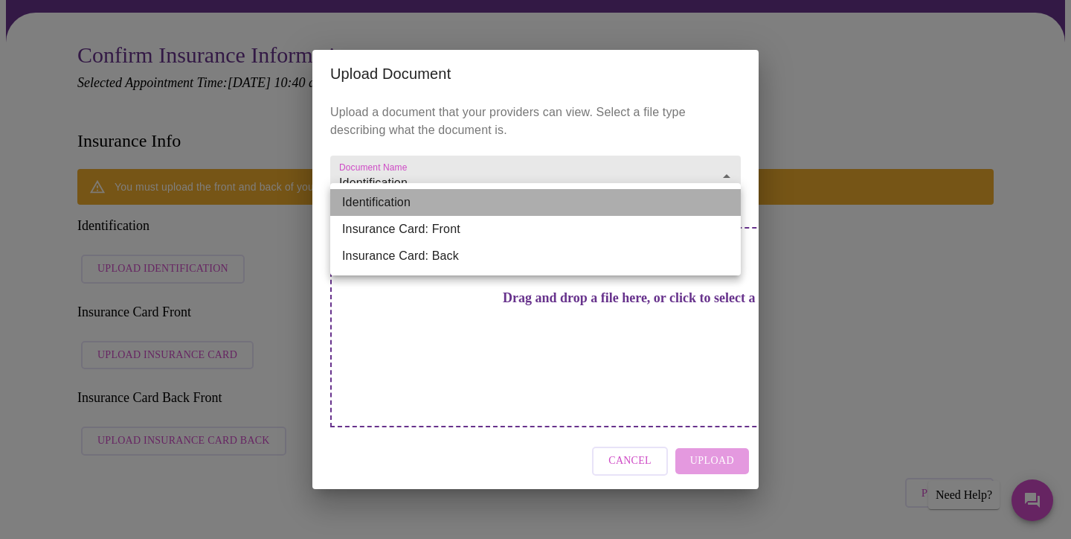
click at [727, 201] on li "Identification" at bounding box center [535, 202] width 411 height 27
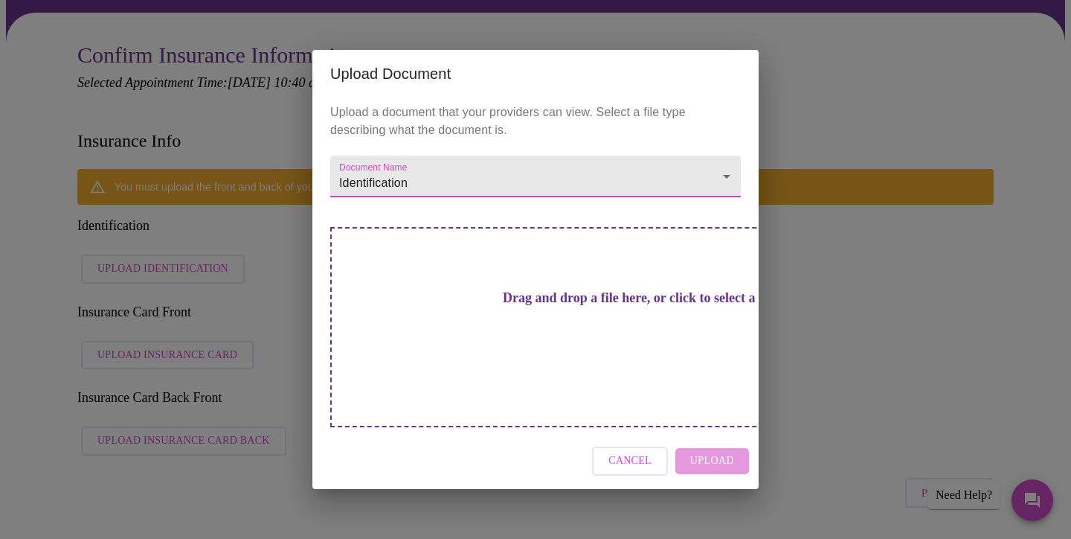
click at [548, 306] on h3 "Drag and drop a file here, or click to select a file" at bounding box center [640, 298] width 411 height 16
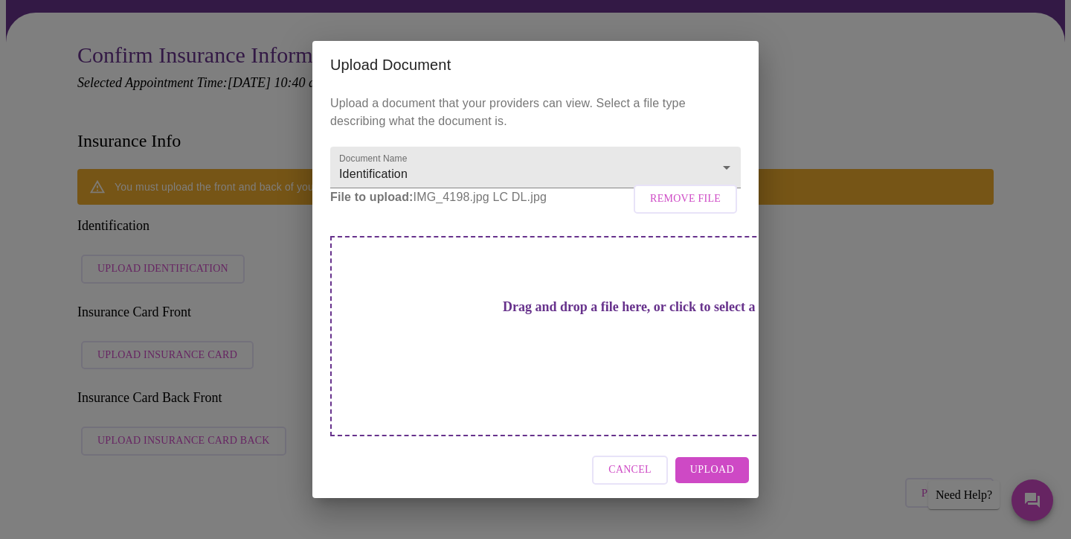
click at [577, 315] on h3 "Drag and drop a file here, or click to select a file" at bounding box center [640, 307] width 411 height 16
drag, startPoint x: 540, startPoint y: 228, endPoint x: 409, endPoint y: 225, distance: 131.0
click at [409, 206] on p "File to upload: IMG_4198.jpg LC DL.jpg Remove File" at bounding box center [535, 197] width 411 height 18
copy p "IMG_4198.jpg LC DL.jpg"
click at [536, 318] on div "Drag and drop a file here, or click to select a file" at bounding box center [639, 336] width 619 height 200
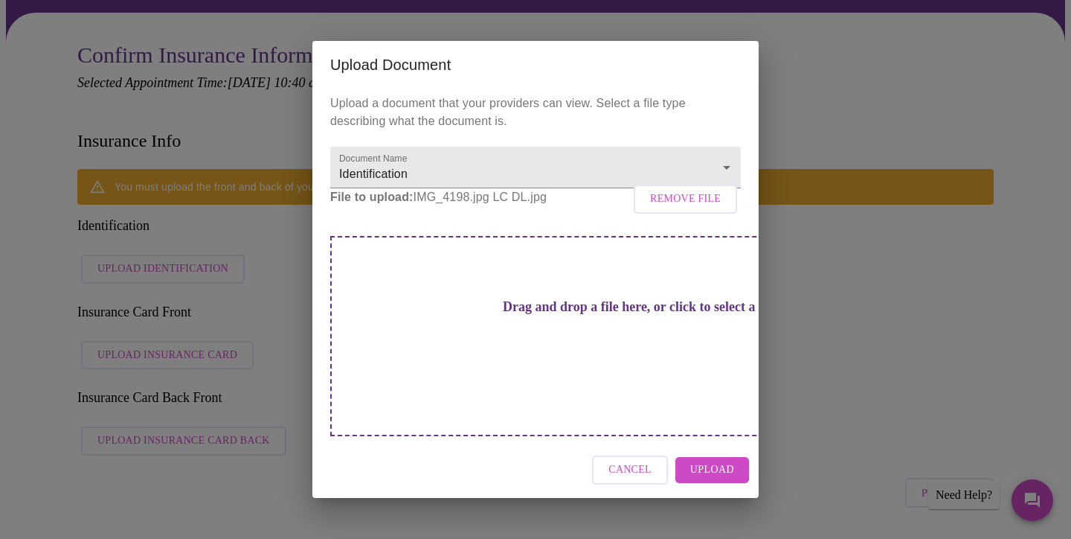
click at [620, 315] on h3 "Drag and drop a file here, or click to select a file" at bounding box center [640, 307] width 411 height 16
click at [530, 315] on h3 "Drag and drop a file here, or click to select a file" at bounding box center [640, 307] width 411 height 16
click at [716, 461] on span "Upload" at bounding box center [712, 470] width 44 height 19
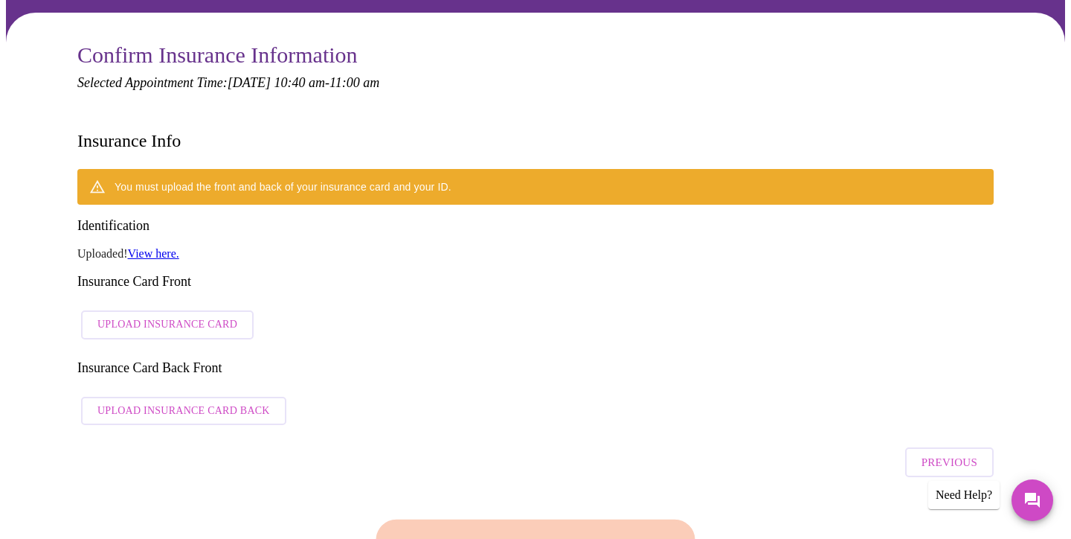
click at [190, 315] on span "Upload Insurance Card" at bounding box center [167, 324] width 140 height 19
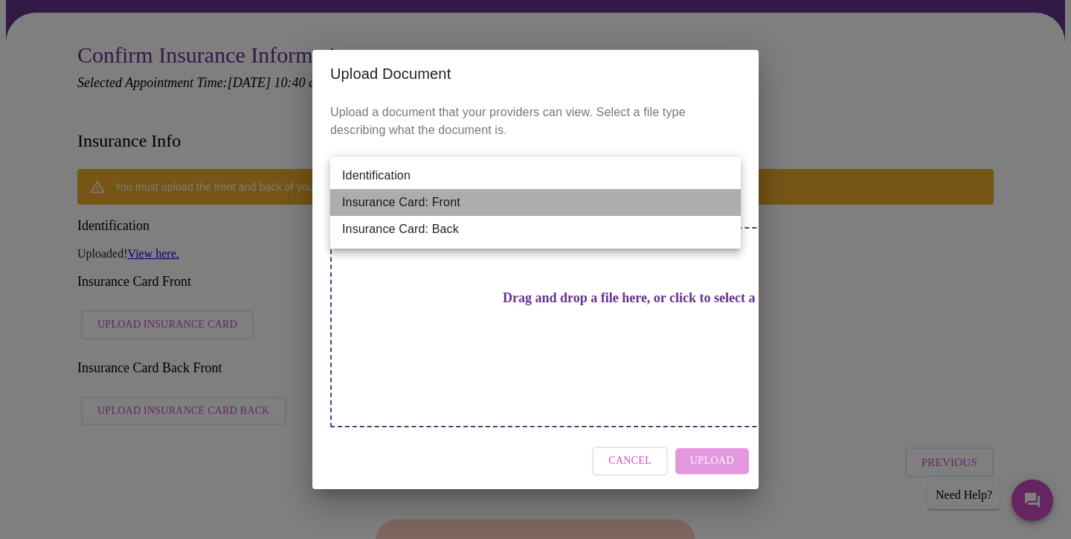
click at [728, 201] on li "Insurance Card: Front" at bounding box center [535, 202] width 411 height 27
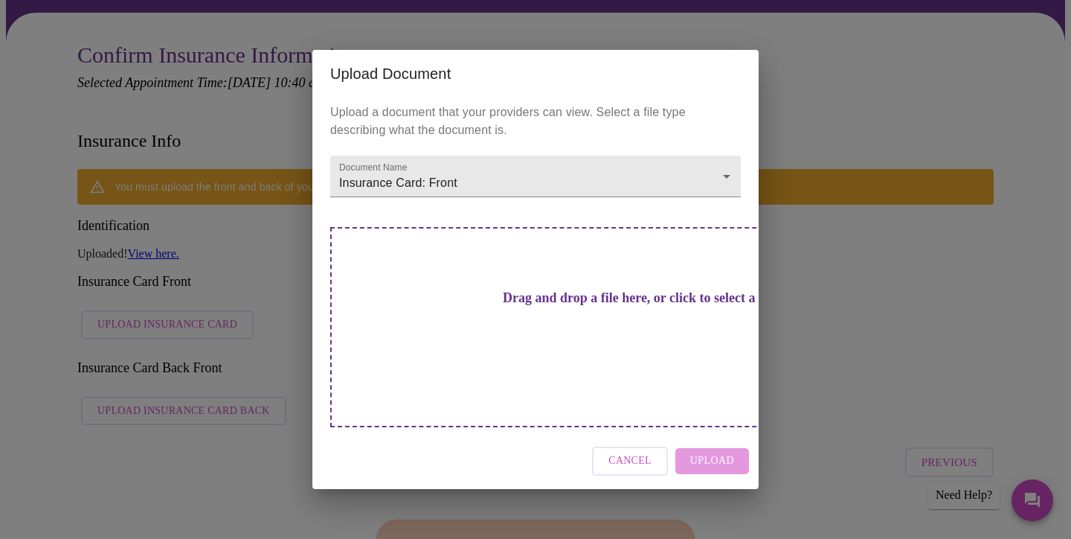
click at [585, 345] on div "Drag and drop a file here, or click to select a file" at bounding box center [639, 327] width 619 height 200
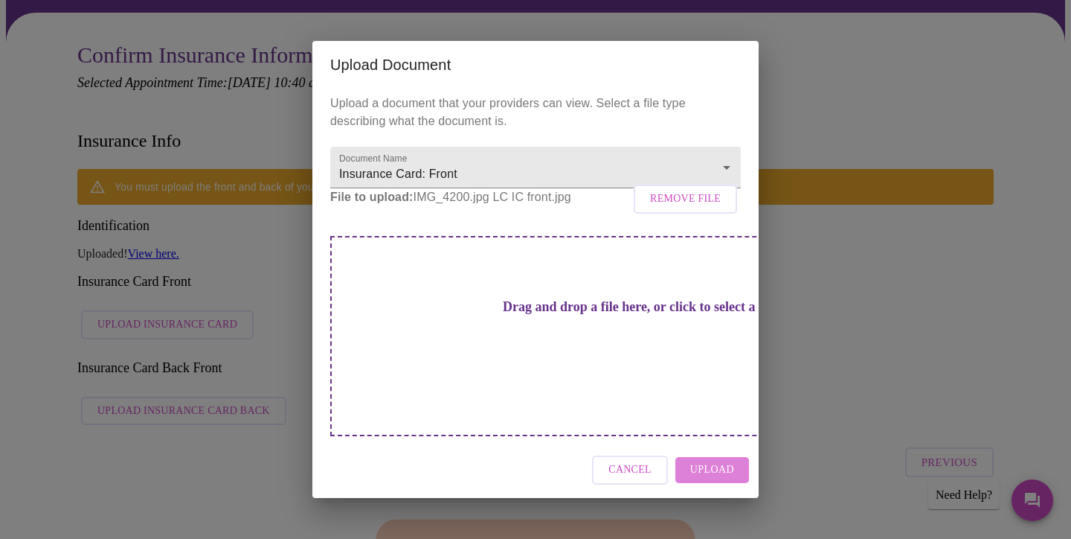
click at [719, 461] on span "Upload" at bounding box center [712, 470] width 44 height 19
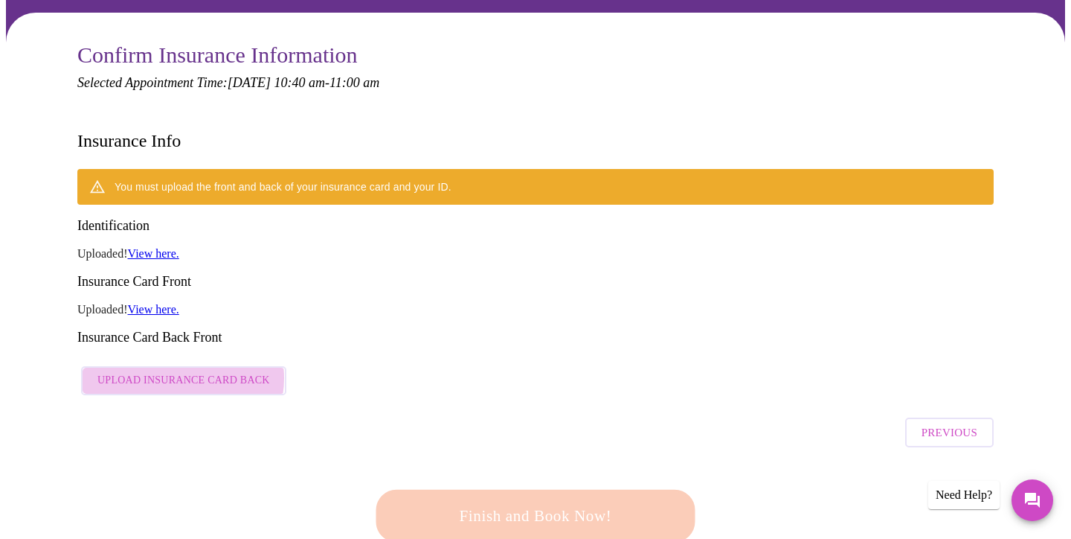
click at [182, 371] on span "Upload Insurance Card Back" at bounding box center [183, 380] width 173 height 19
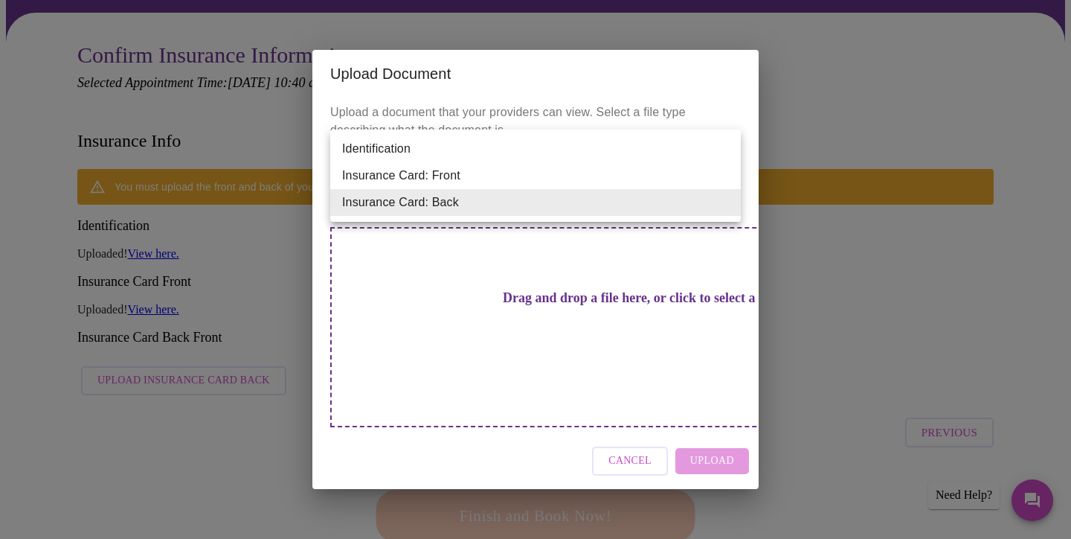
click at [518, 202] on li "Insurance Card: Back" at bounding box center [535, 202] width 411 height 27
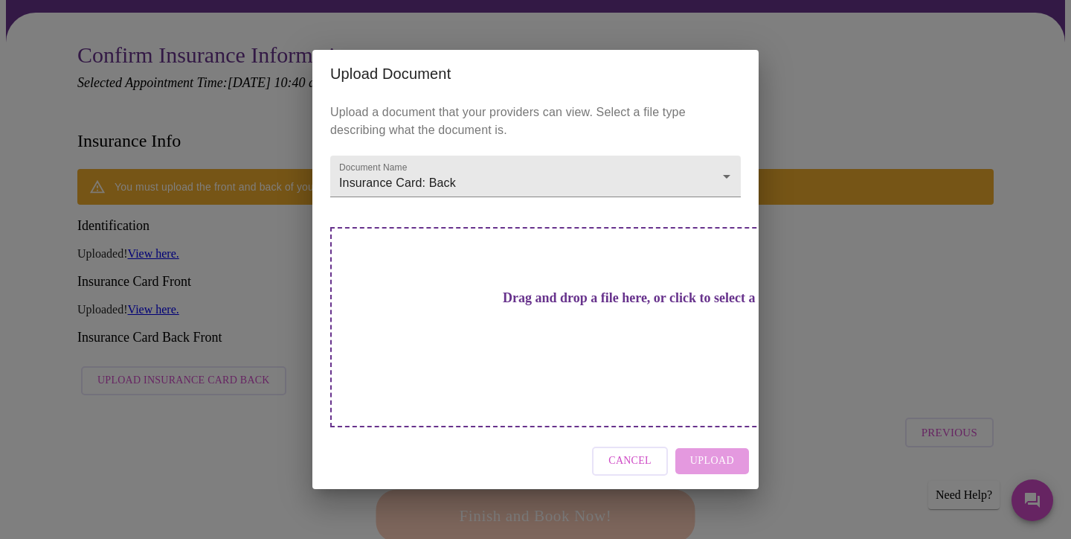
click at [514, 306] on h3 "Drag and drop a file here, or click to select a file" at bounding box center [640, 298] width 411 height 16
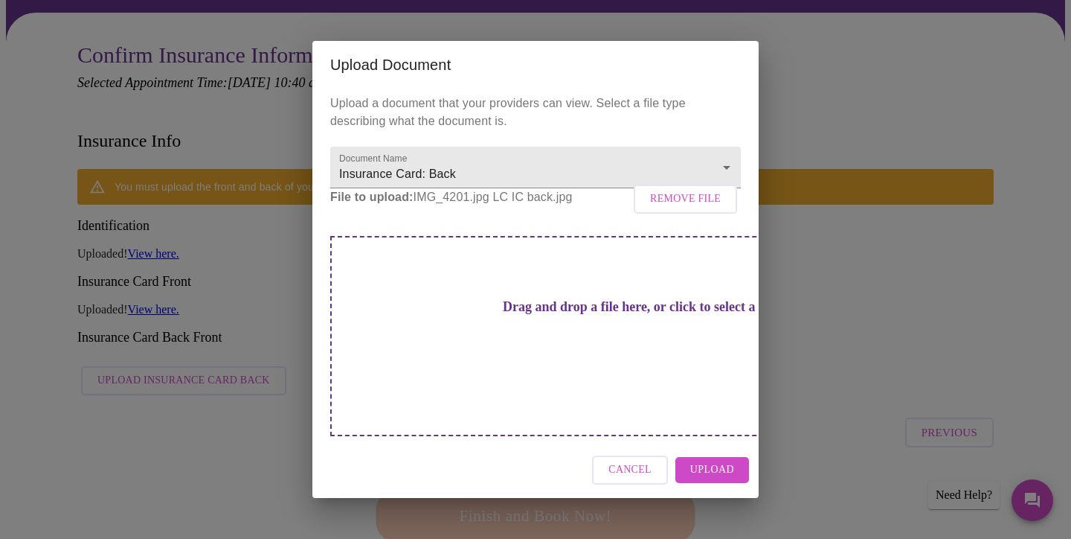
click at [717, 461] on span "Upload" at bounding box center [712, 470] width 44 height 19
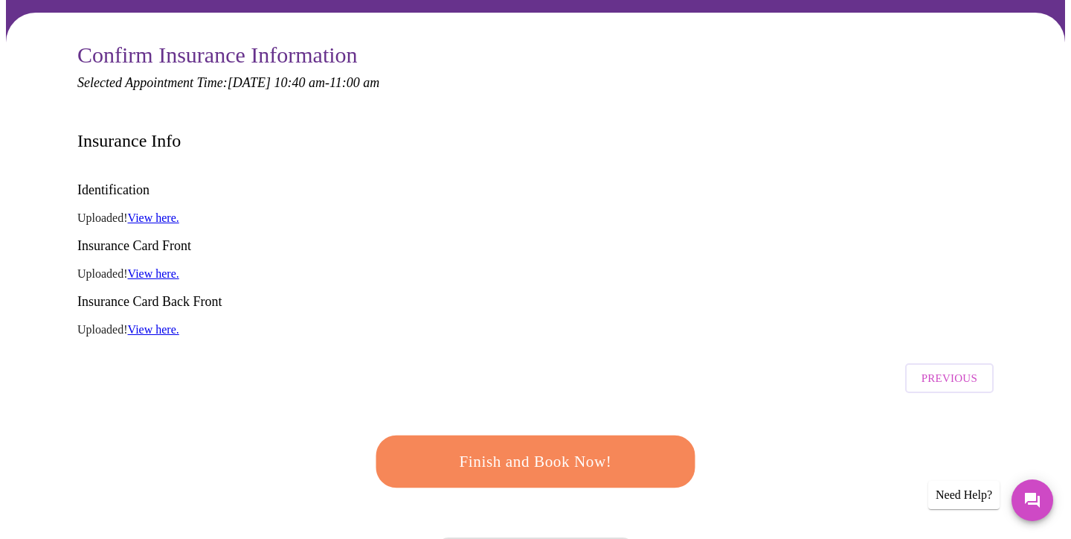
click at [551, 448] on span "Finish and Book Now!" at bounding box center [536, 462] width 276 height 28
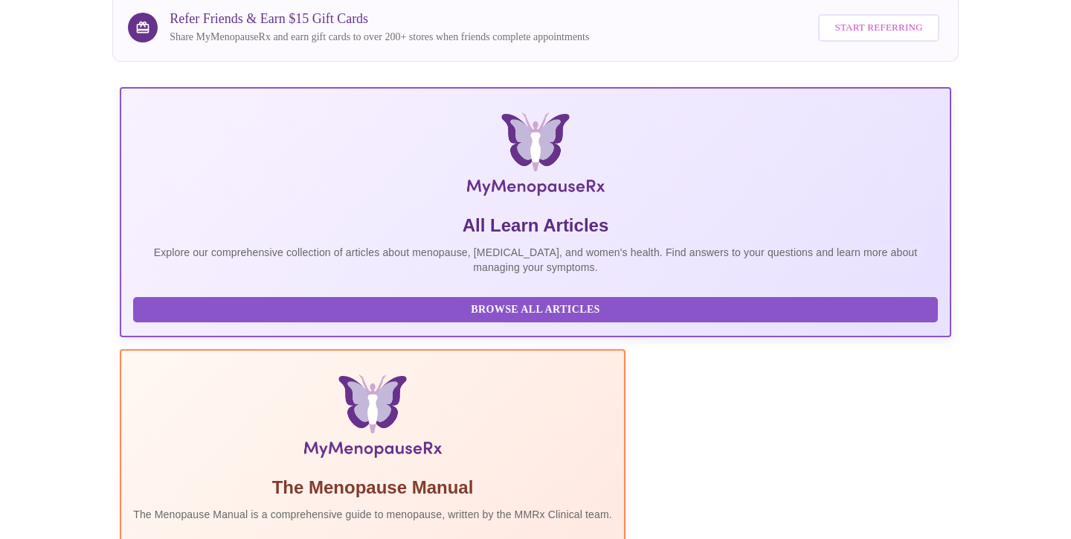
scroll to position [67, 0]
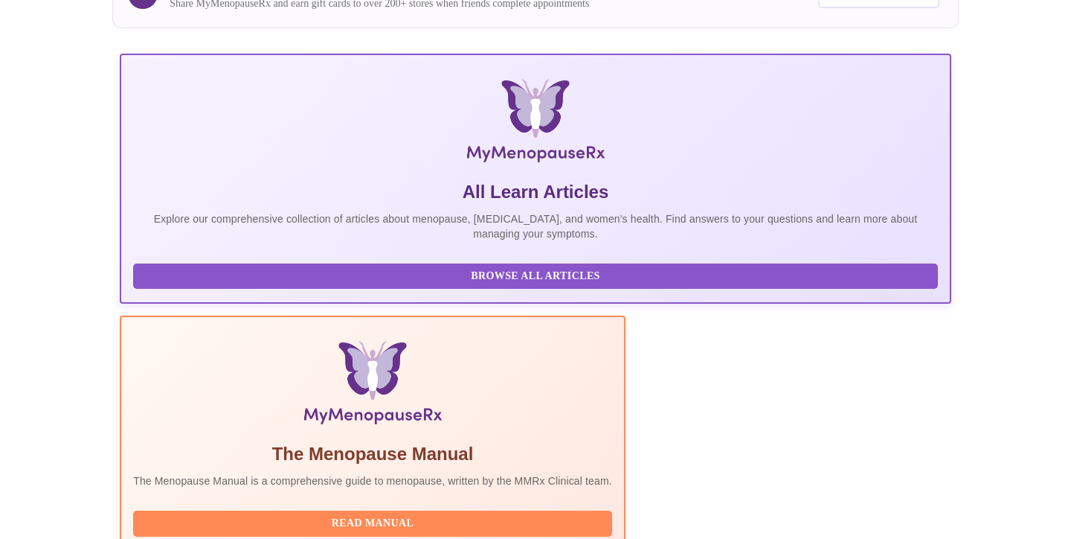
scroll to position [169, 0]
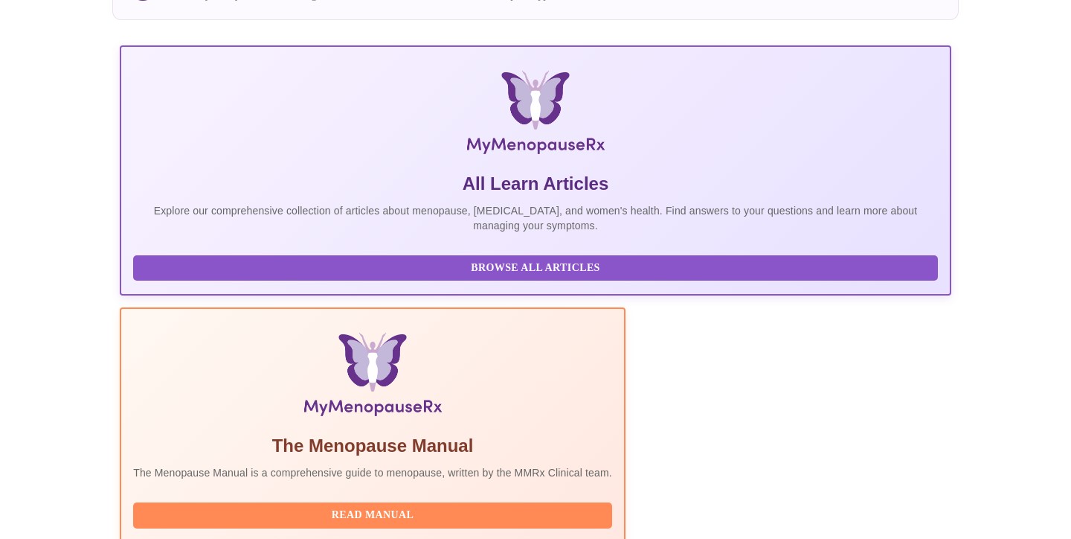
drag, startPoint x: 440, startPoint y: 277, endPoint x: 440, endPoint y: 264, distance: 12.6
click at [440, 506] on span "Read Manual" at bounding box center [372, 515] width 449 height 19
